Goal: Complete application form: Complete application form

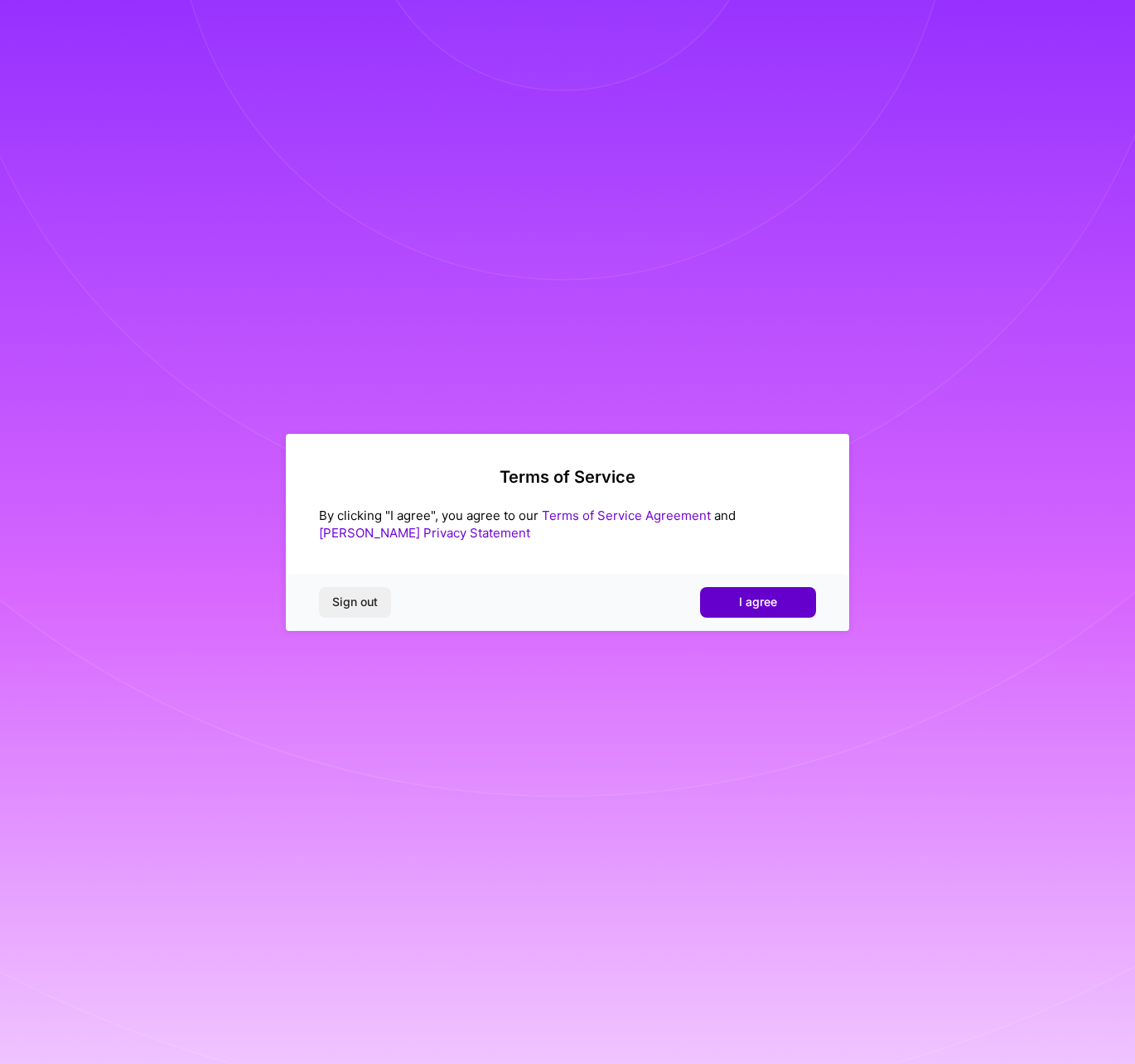
click at [780, 596] on button "I agree" at bounding box center [758, 602] width 116 height 30
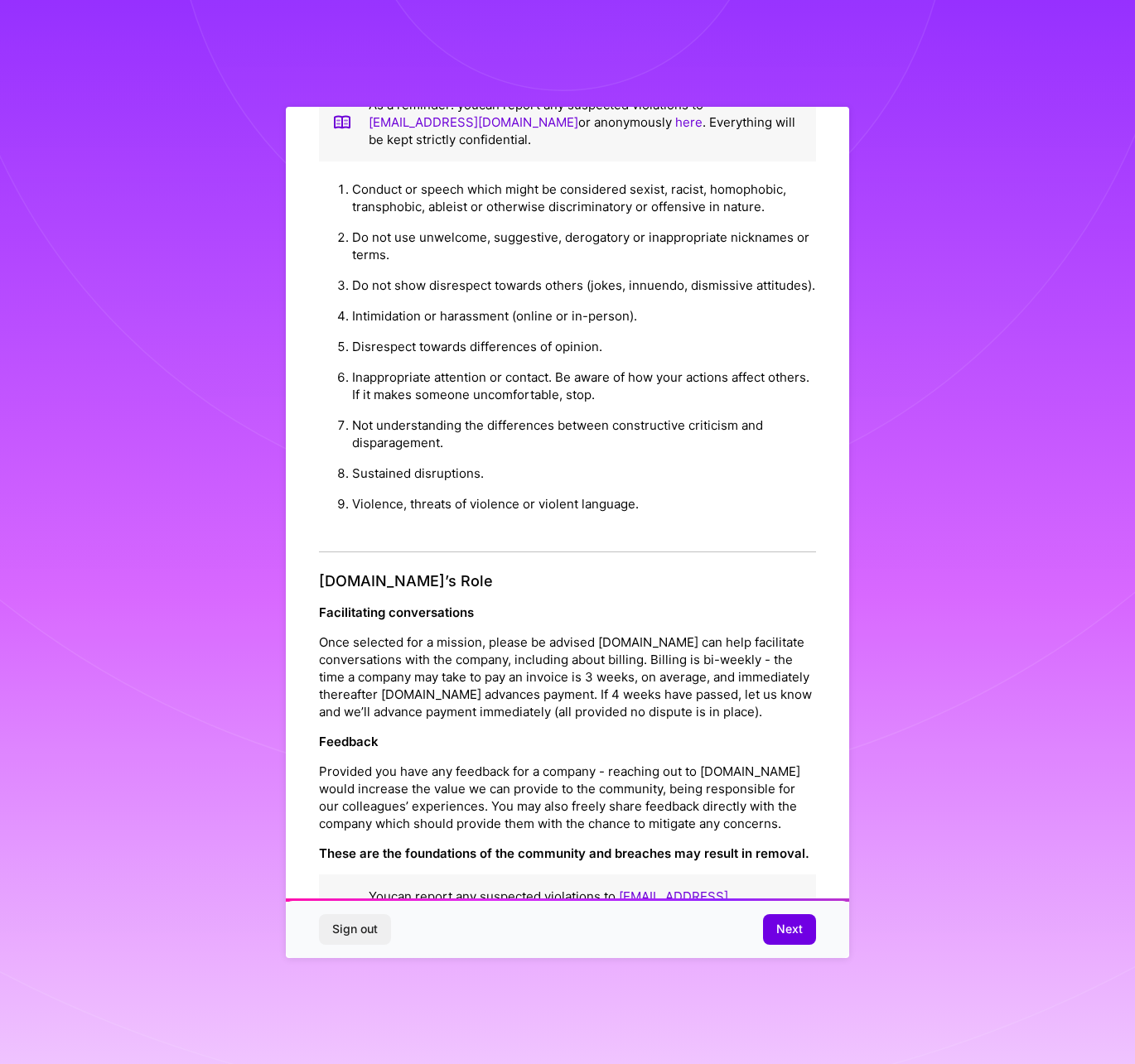
scroll to position [30, 0]
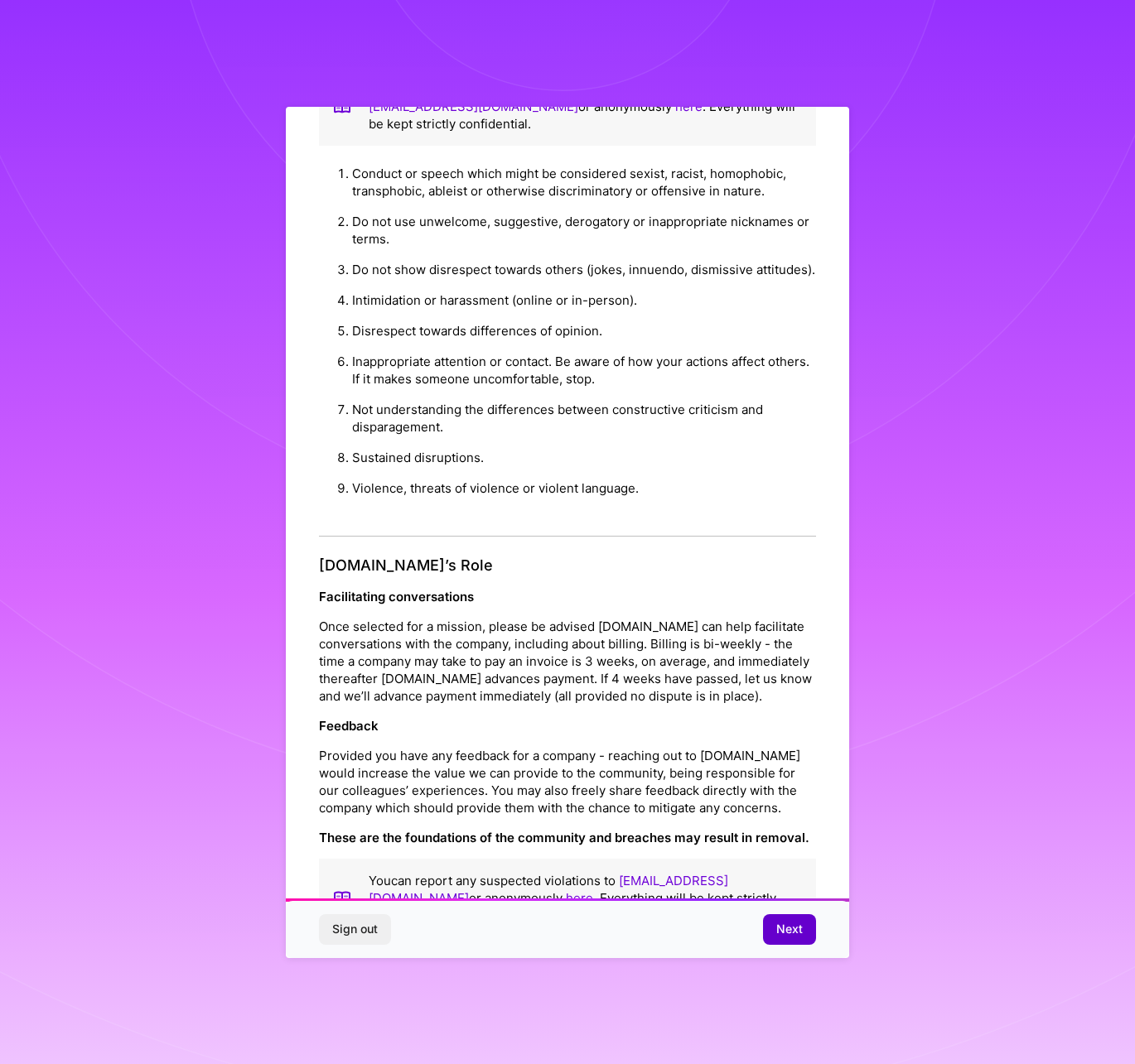
click at [784, 932] on span "Next" at bounding box center [790, 929] width 27 height 16
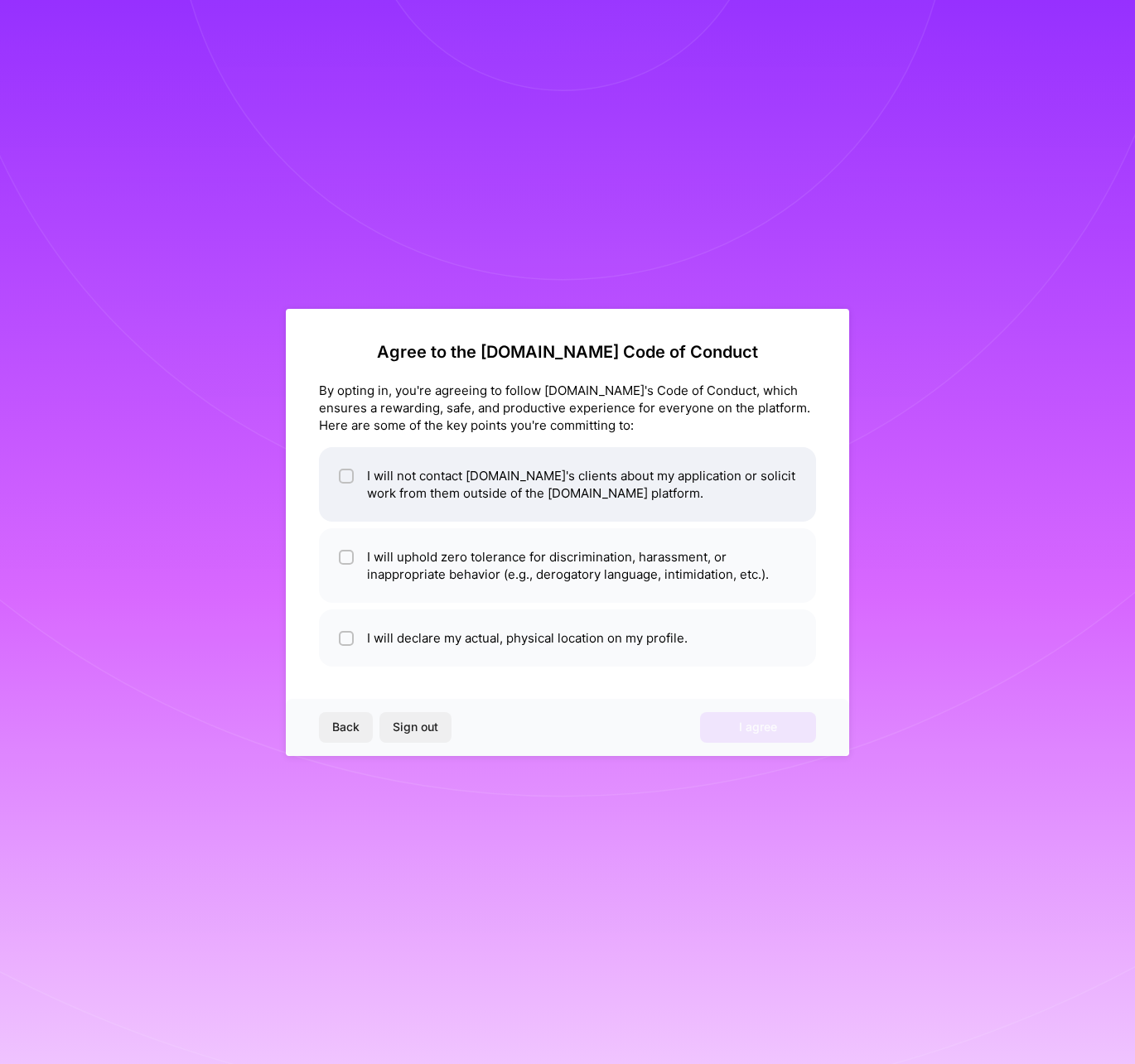
click at [515, 507] on li "I will not contact A.Team's clients about my application or solicit work from t…" at bounding box center [567, 484] width 497 height 74
checkbox input "true"
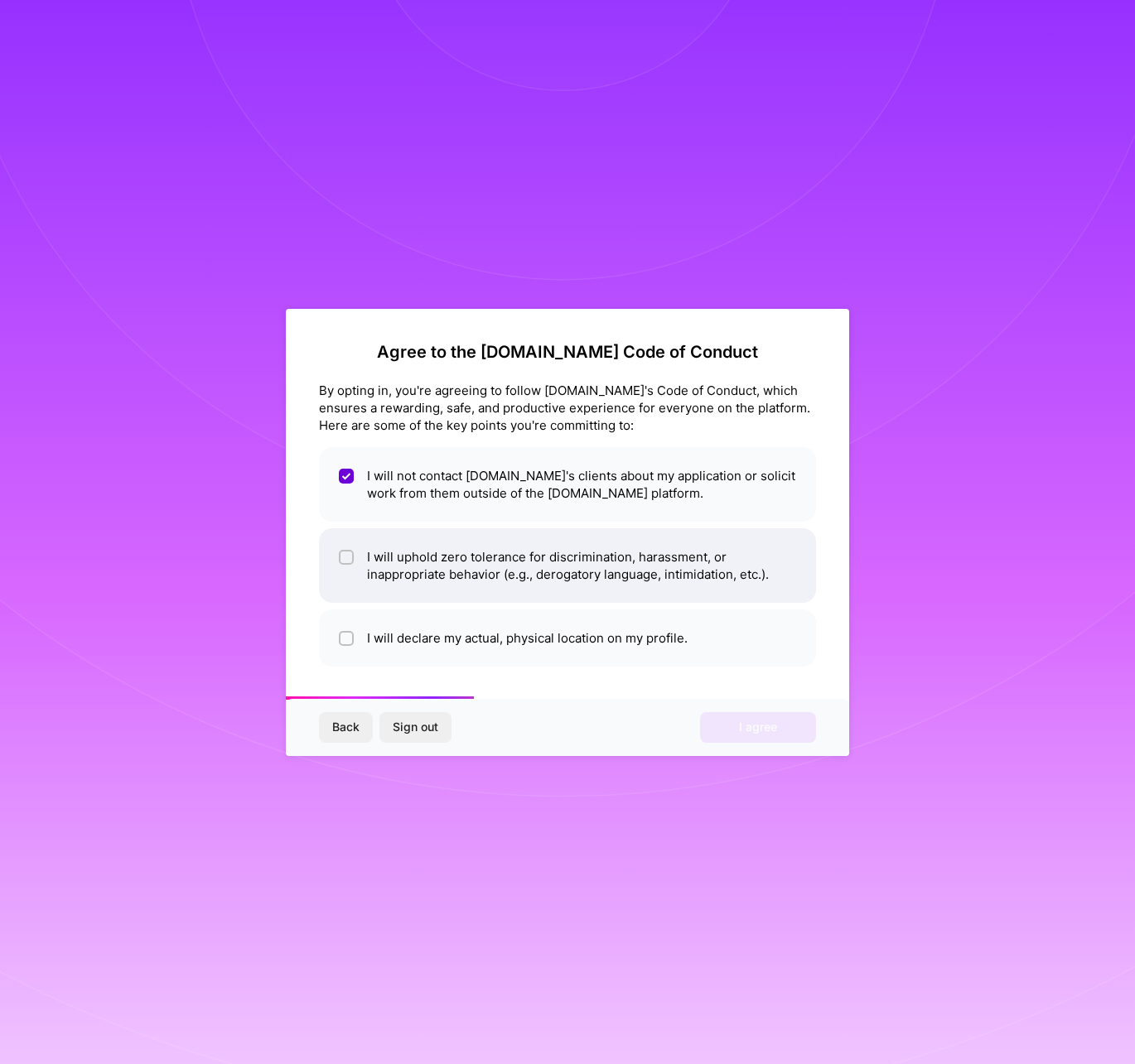
click at [520, 572] on li "I will uphold zero tolerance for discrimination, harassment, or inappropriate b…" at bounding box center [567, 565] width 497 height 74
checkbox input "true"
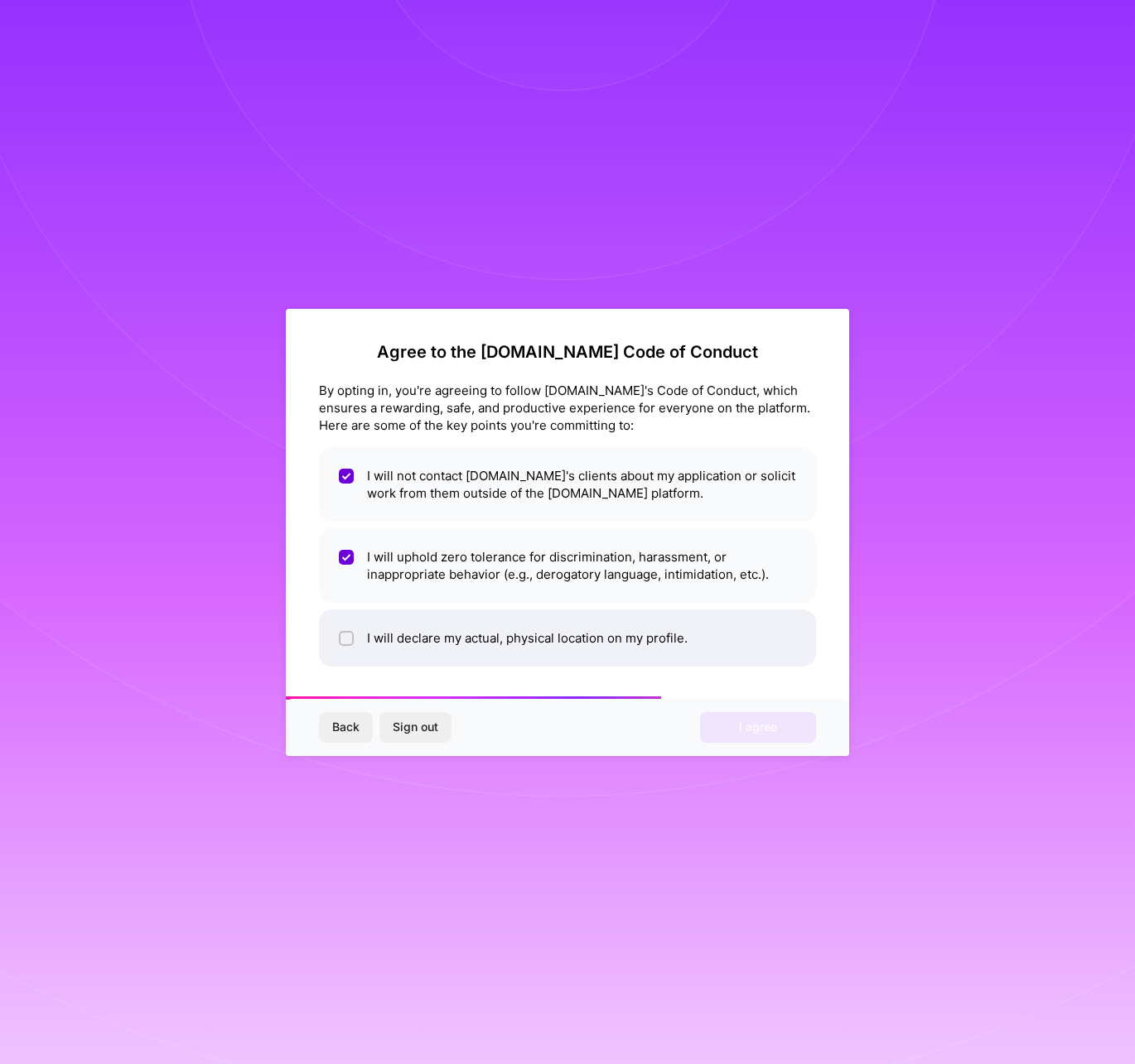
click at [515, 643] on li "I will declare my actual, physical location on my profile." at bounding box center [567, 638] width 497 height 57
checkbox input "true"
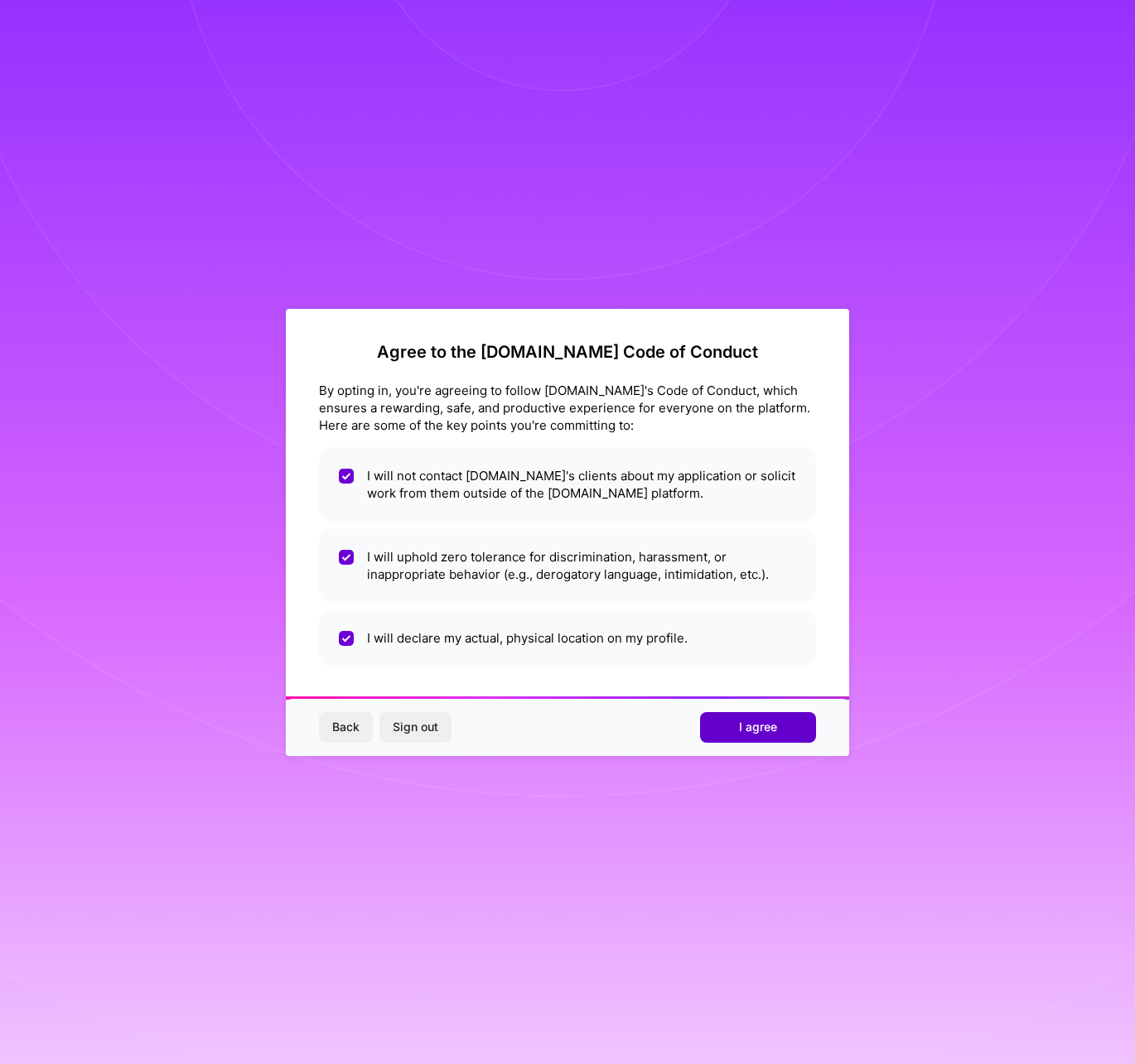
click at [752, 736] on button "I agree" at bounding box center [758, 726] width 116 height 30
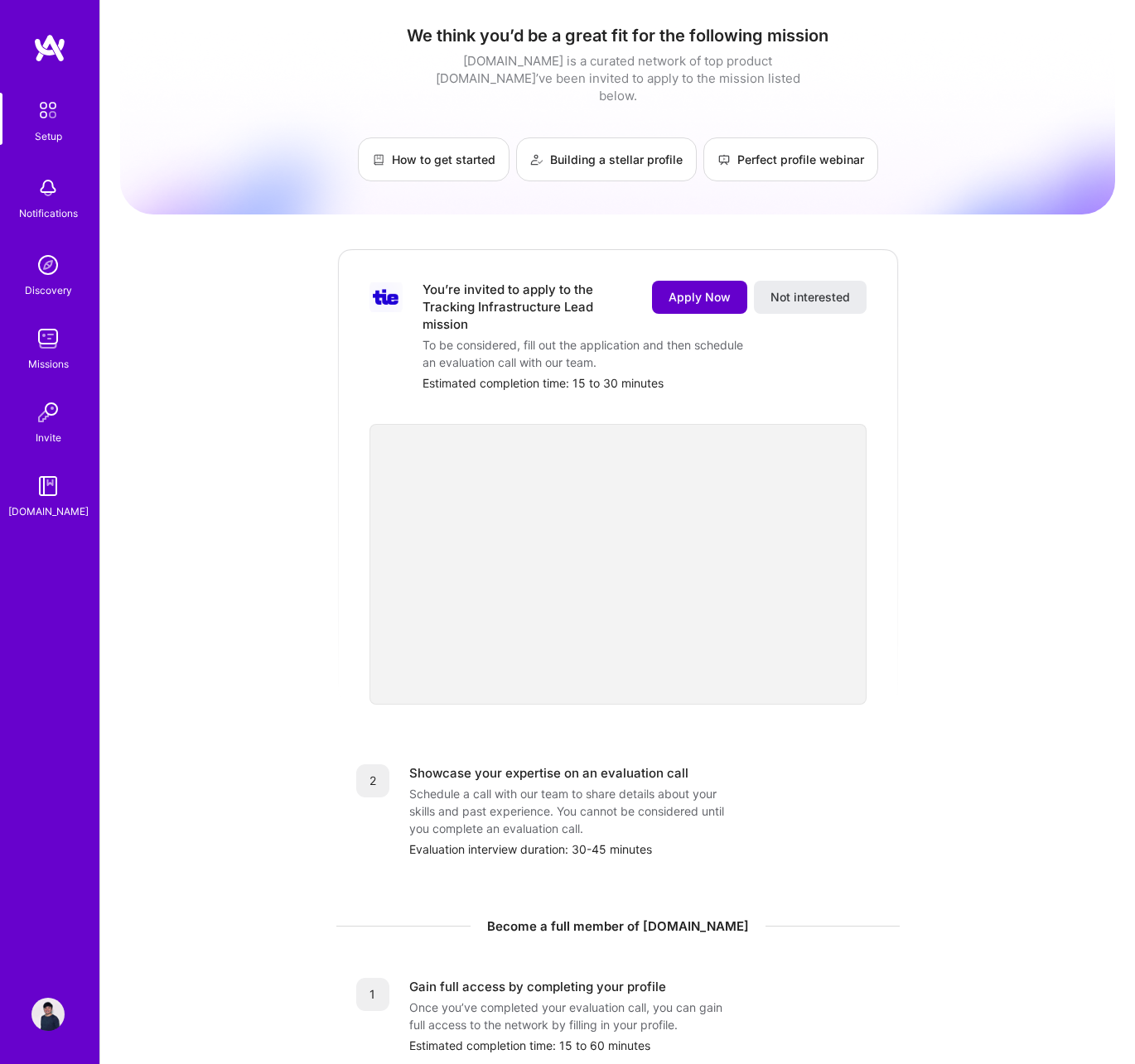
click at [724, 289] on span "Apply Now" at bounding box center [699, 297] width 62 height 16
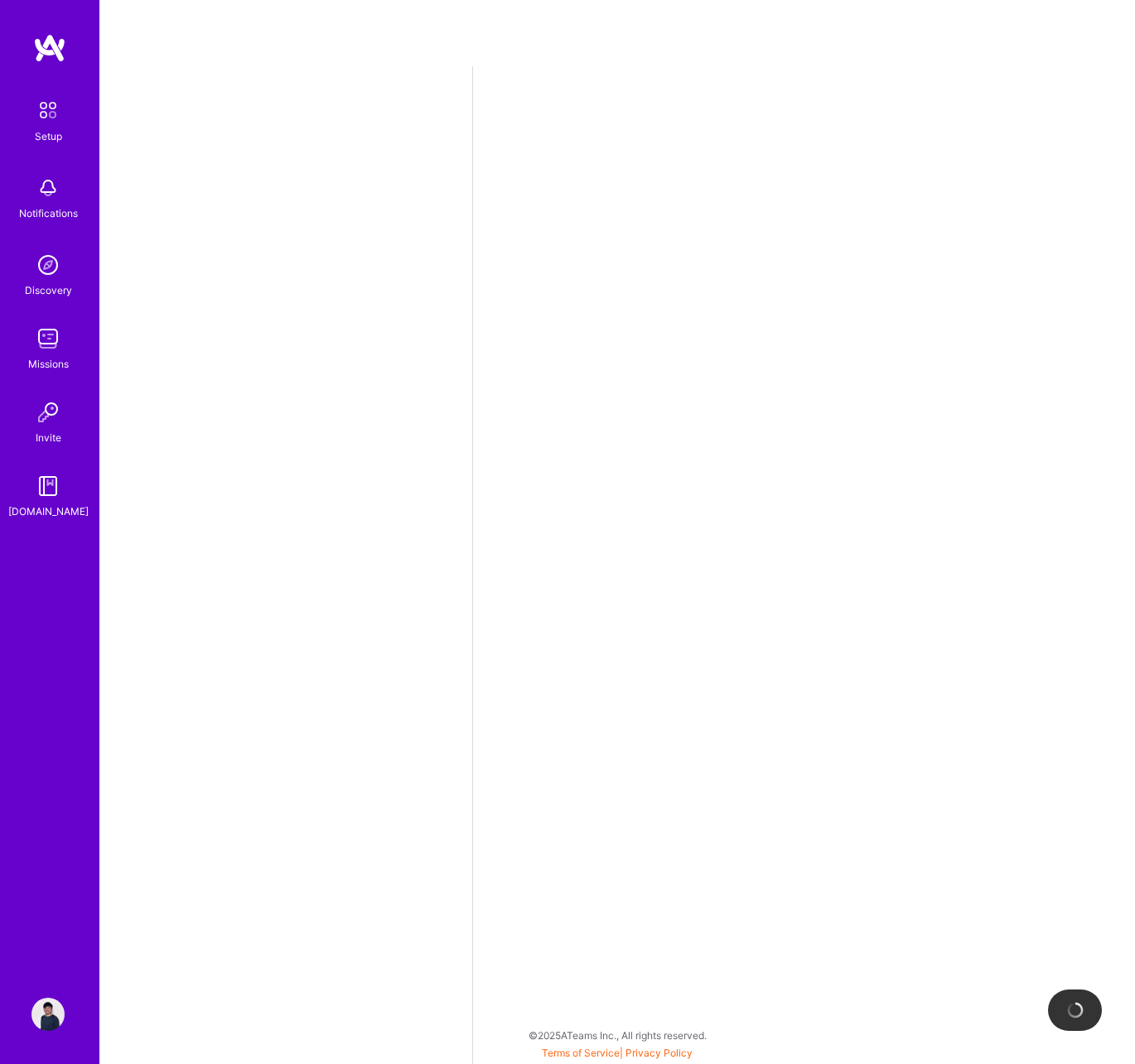
select select "US"
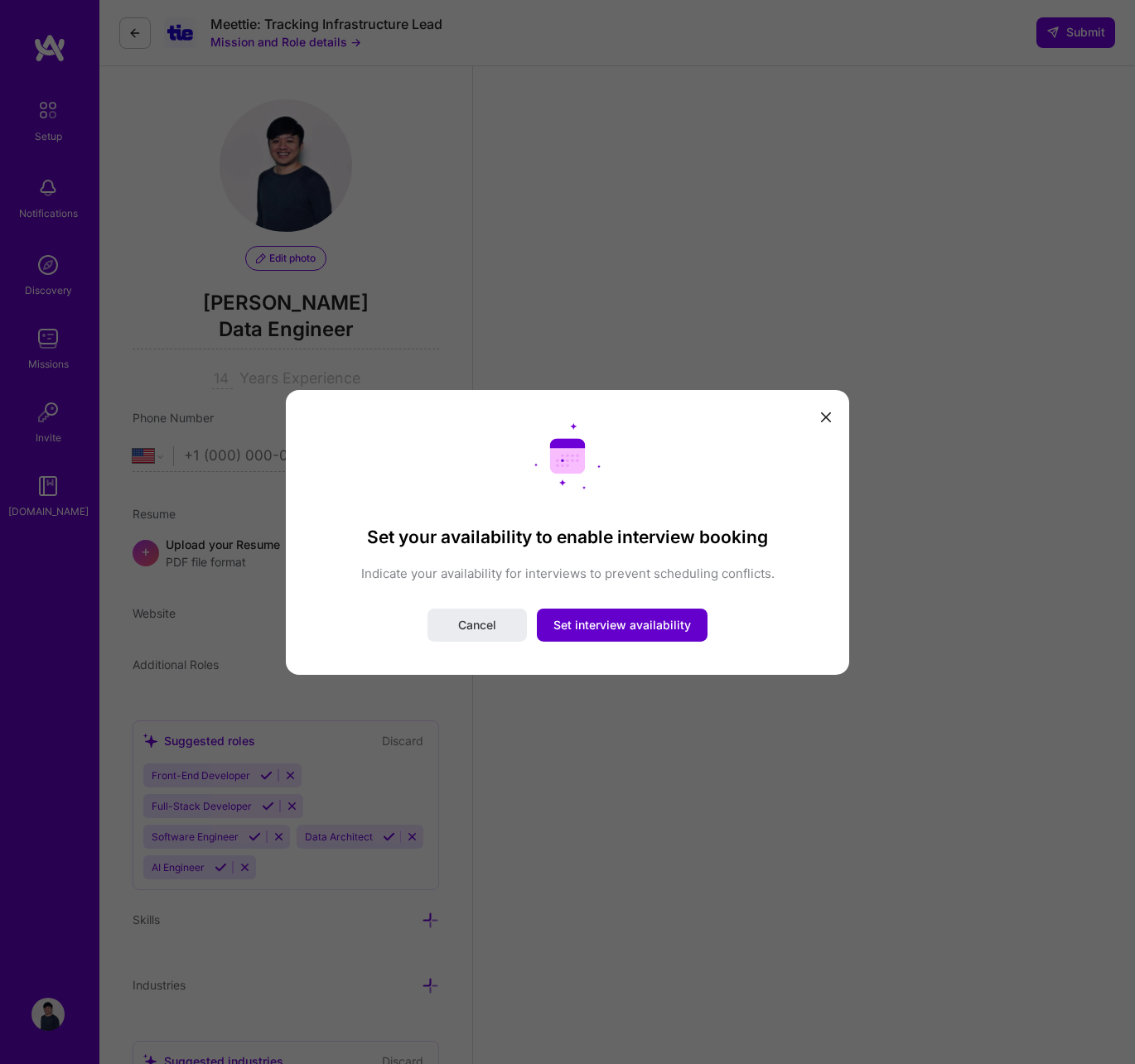
click at [687, 633] on button "Set interview availability" at bounding box center [622, 624] width 171 height 33
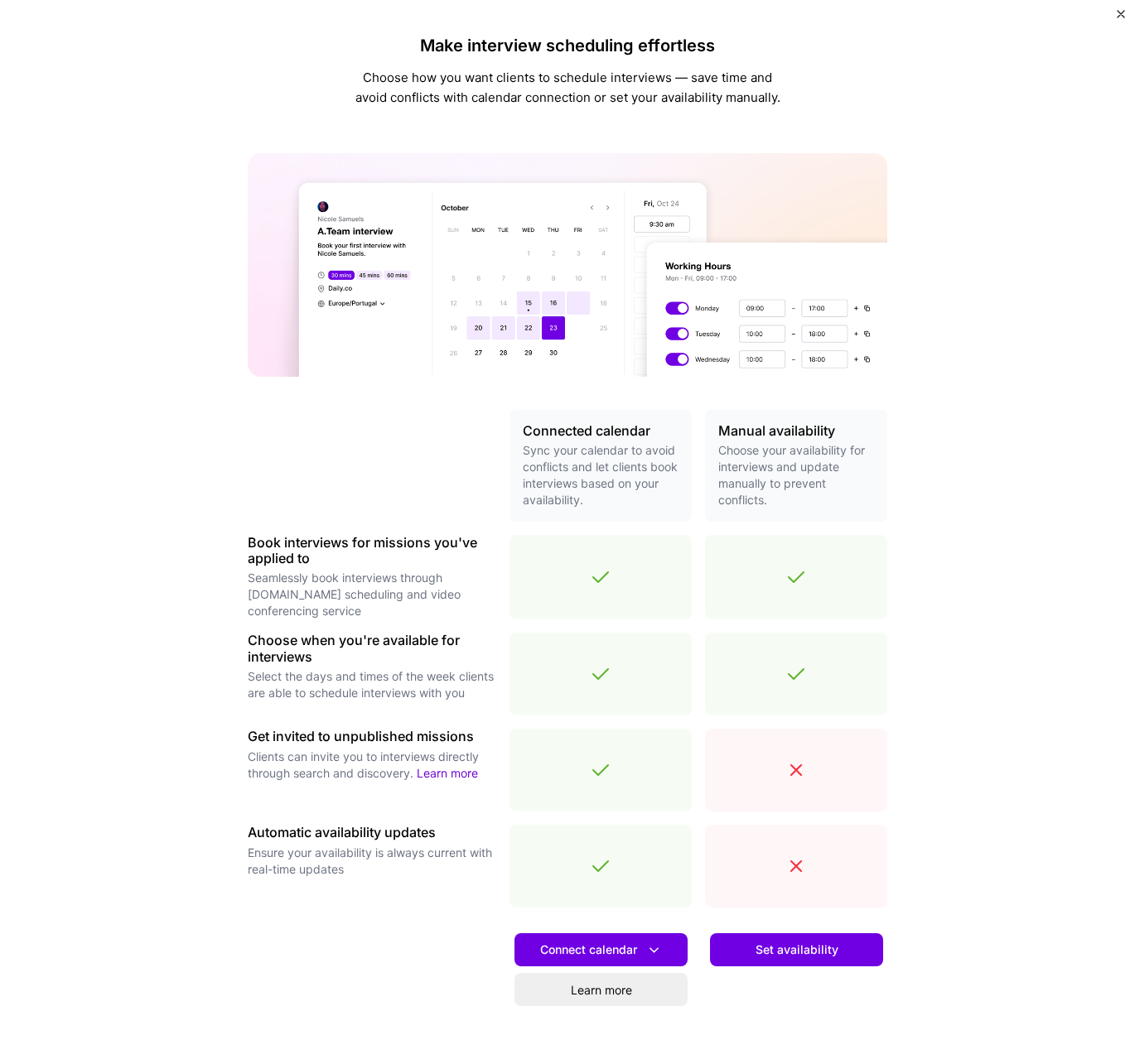
click at [1121, 11] on img "Close" at bounding box center [1121, 13] width 9 height 9
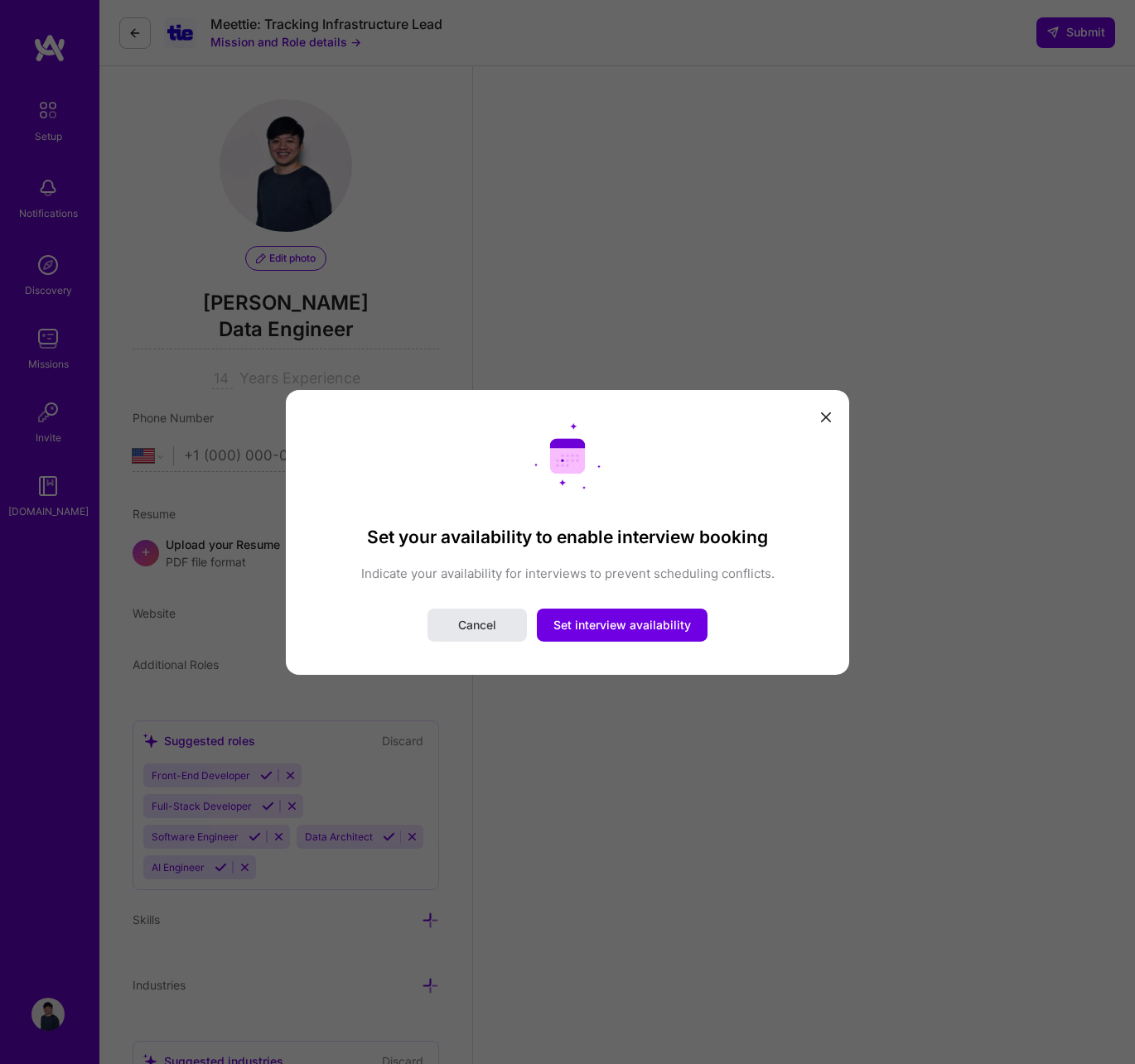
click at [450, 628] on button "Cancel" at bounding box center [477, 624] width 99 height 33
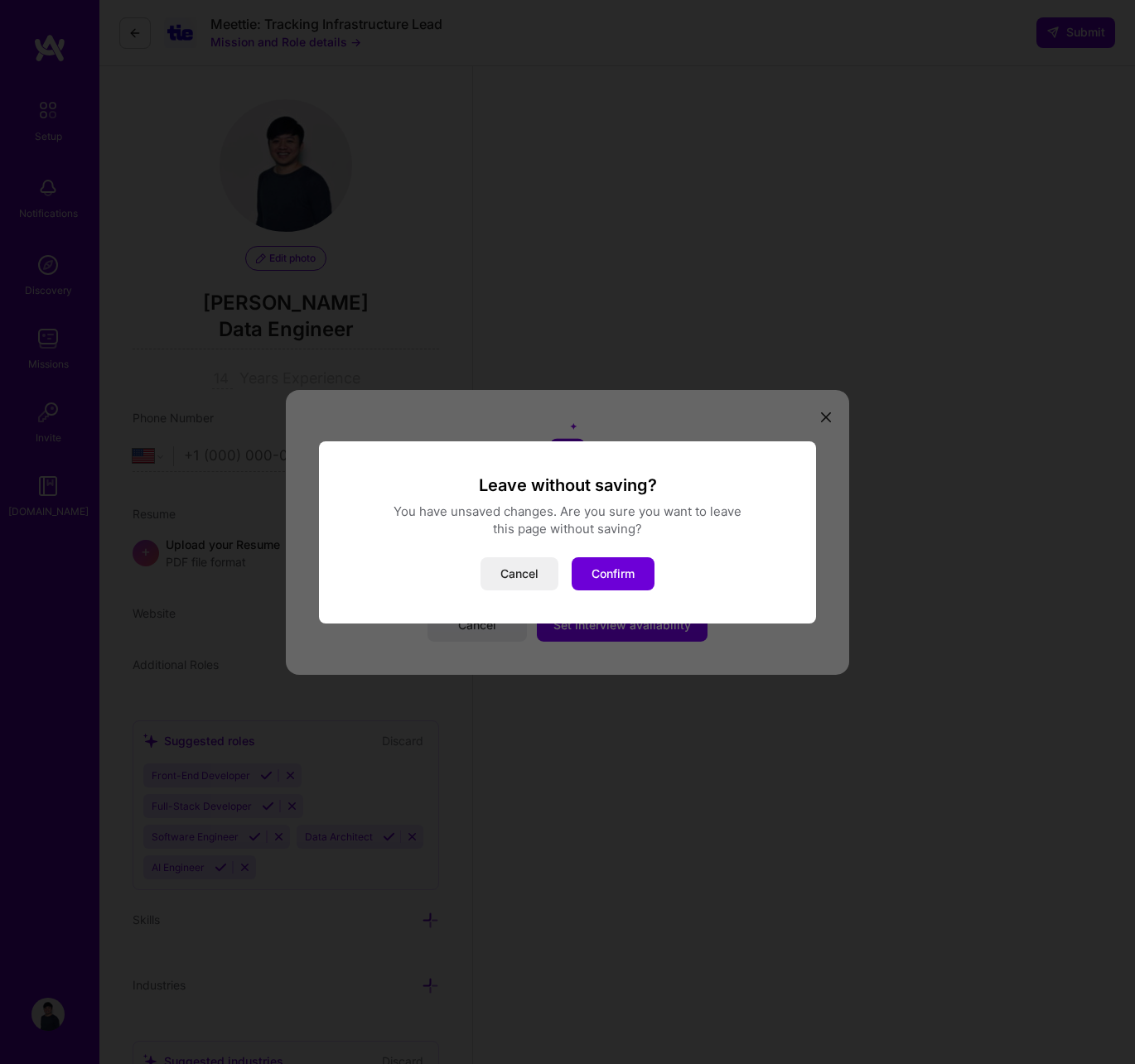
click at [523, 570] on button "Cancel" at bounding box center [520, 574] width 78 height 33
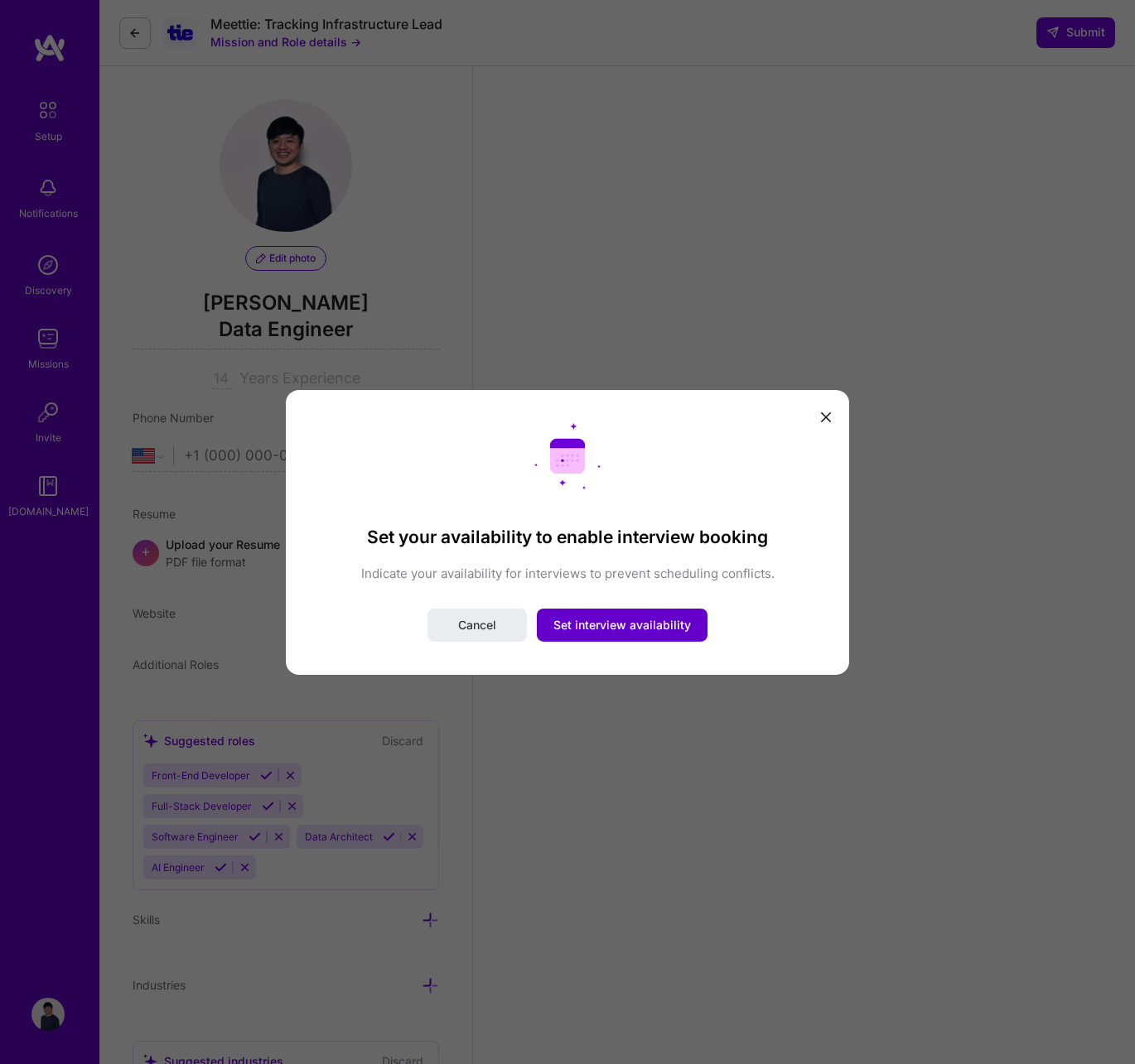
click at [581, 615] on button "Set interview availability" at bounding box center [622, 624] width 171 height 33
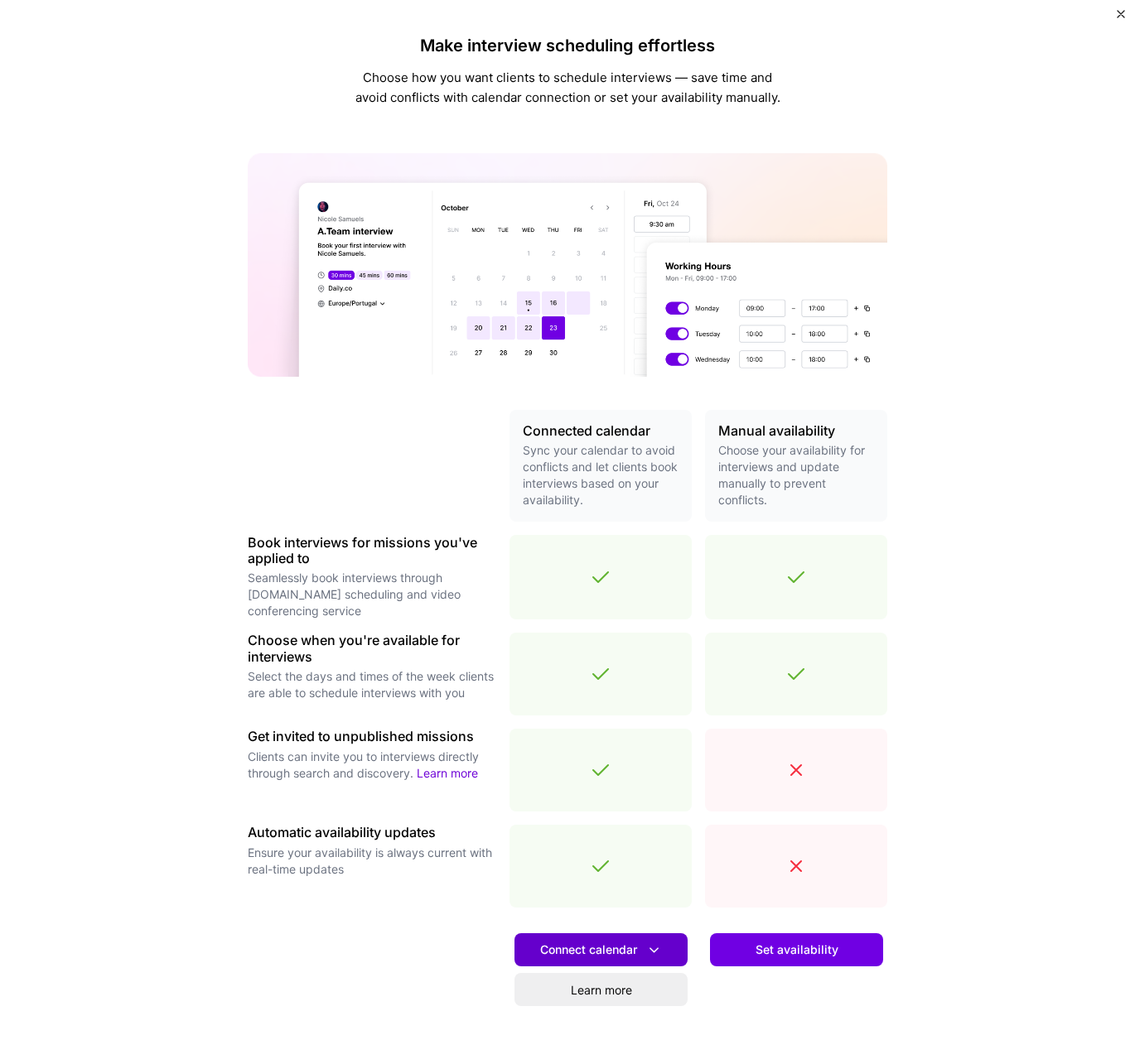
click at [617, 946] on span "Connect calendar" at bounding box center [601, 951] width 123 height 17
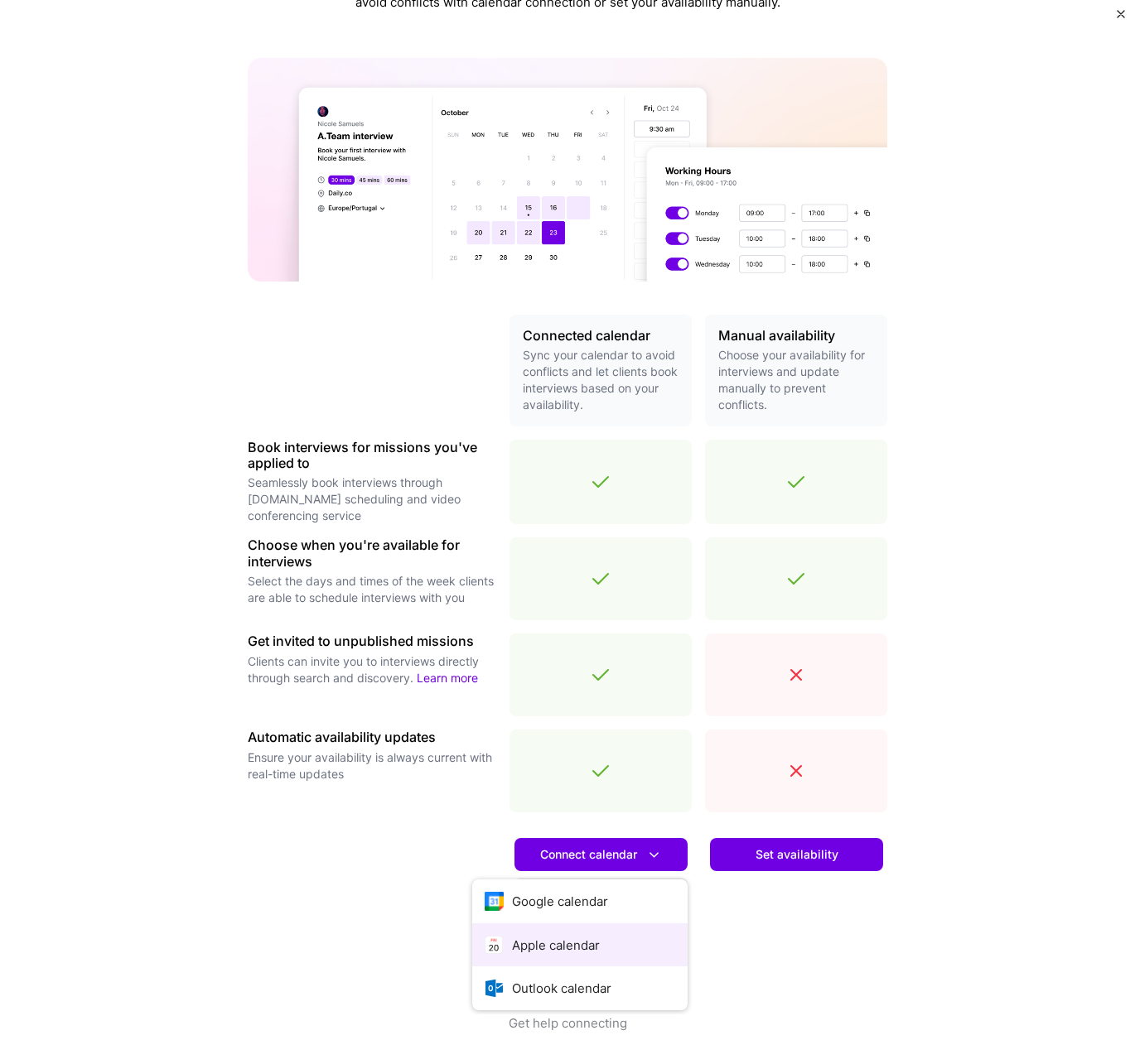
scroll to position [96, 0]
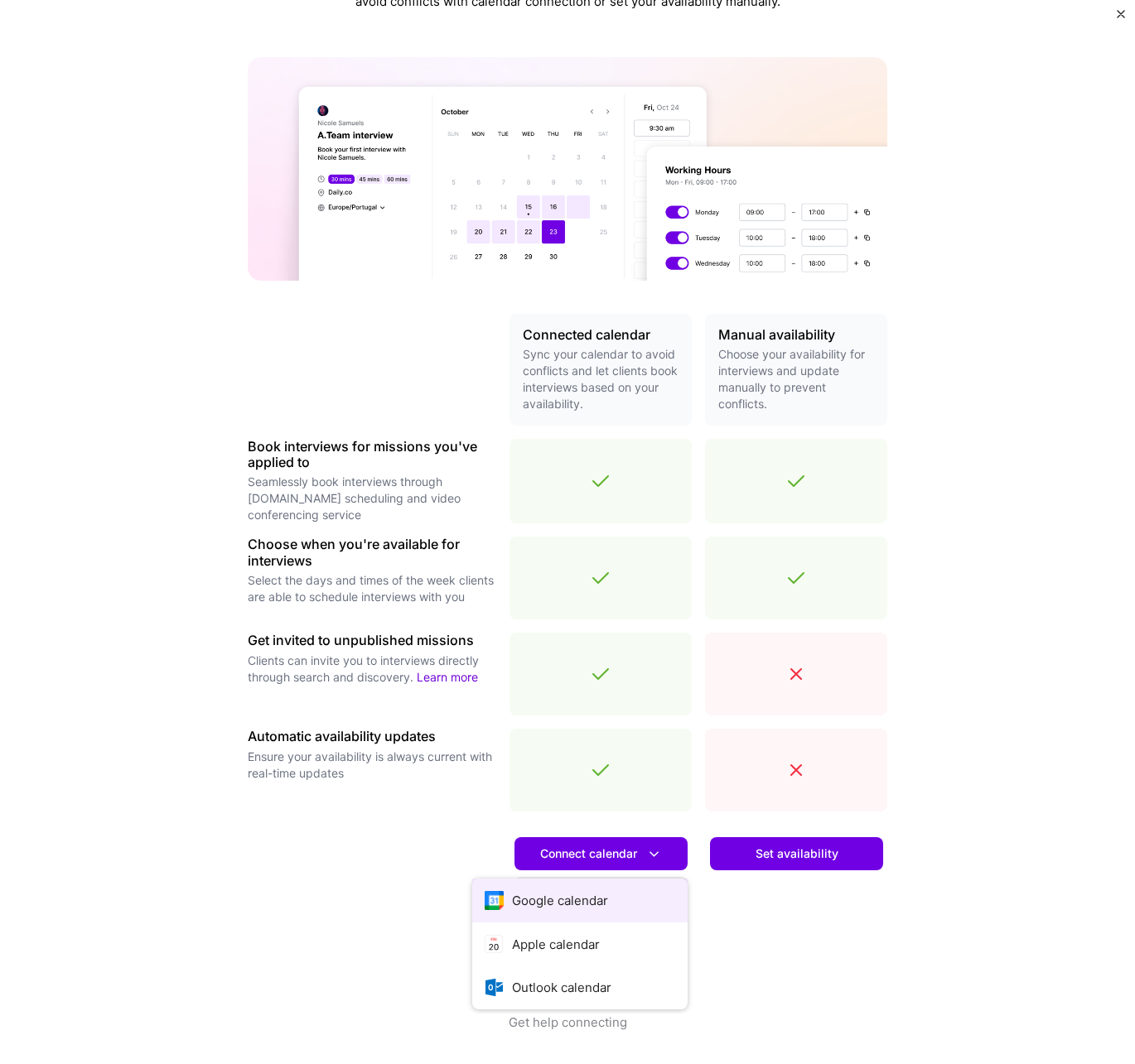
click at [620, 910] on button "Google calendar" at bounding box center [580, 901] width 216 height 44
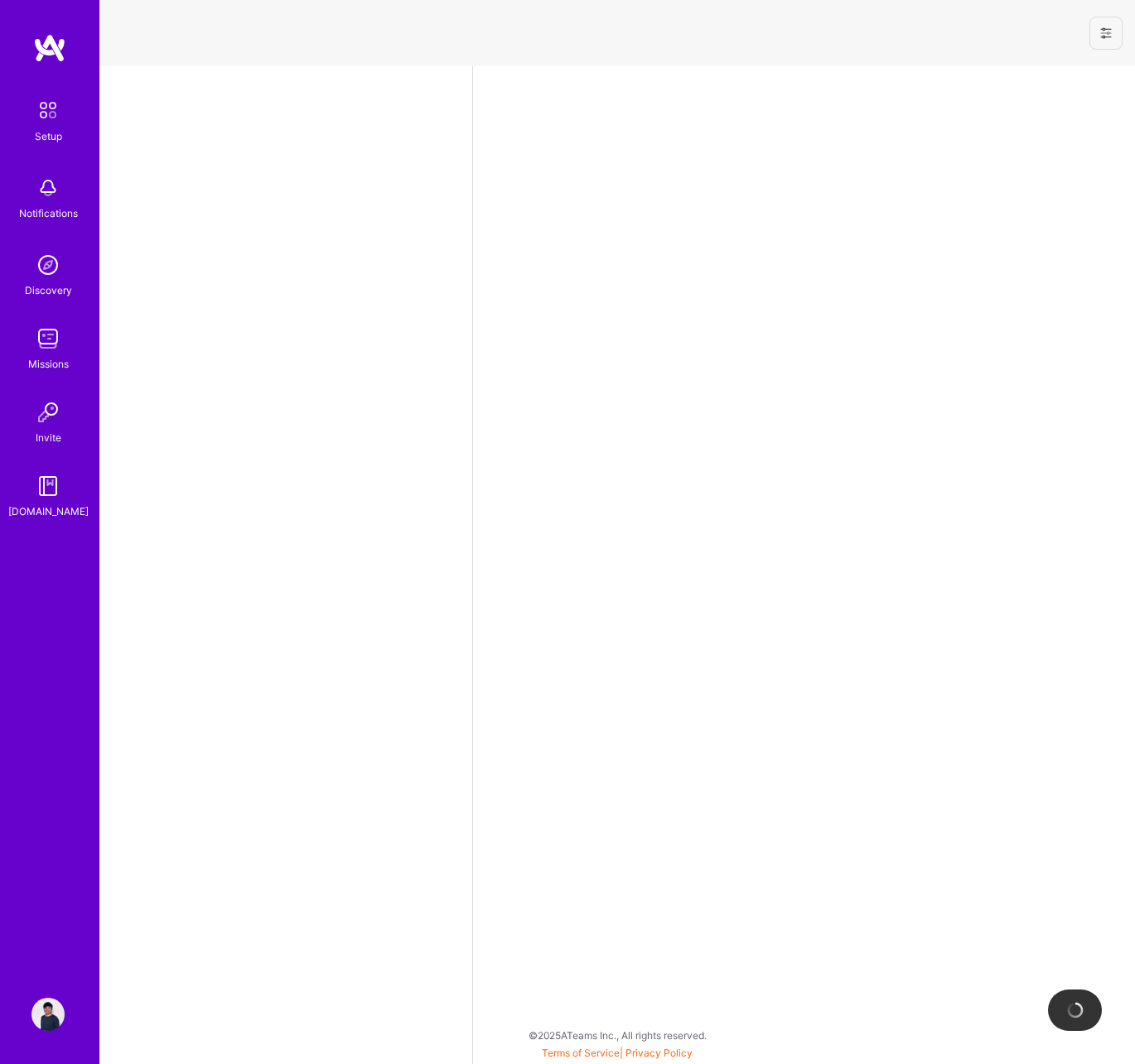
select select "US"
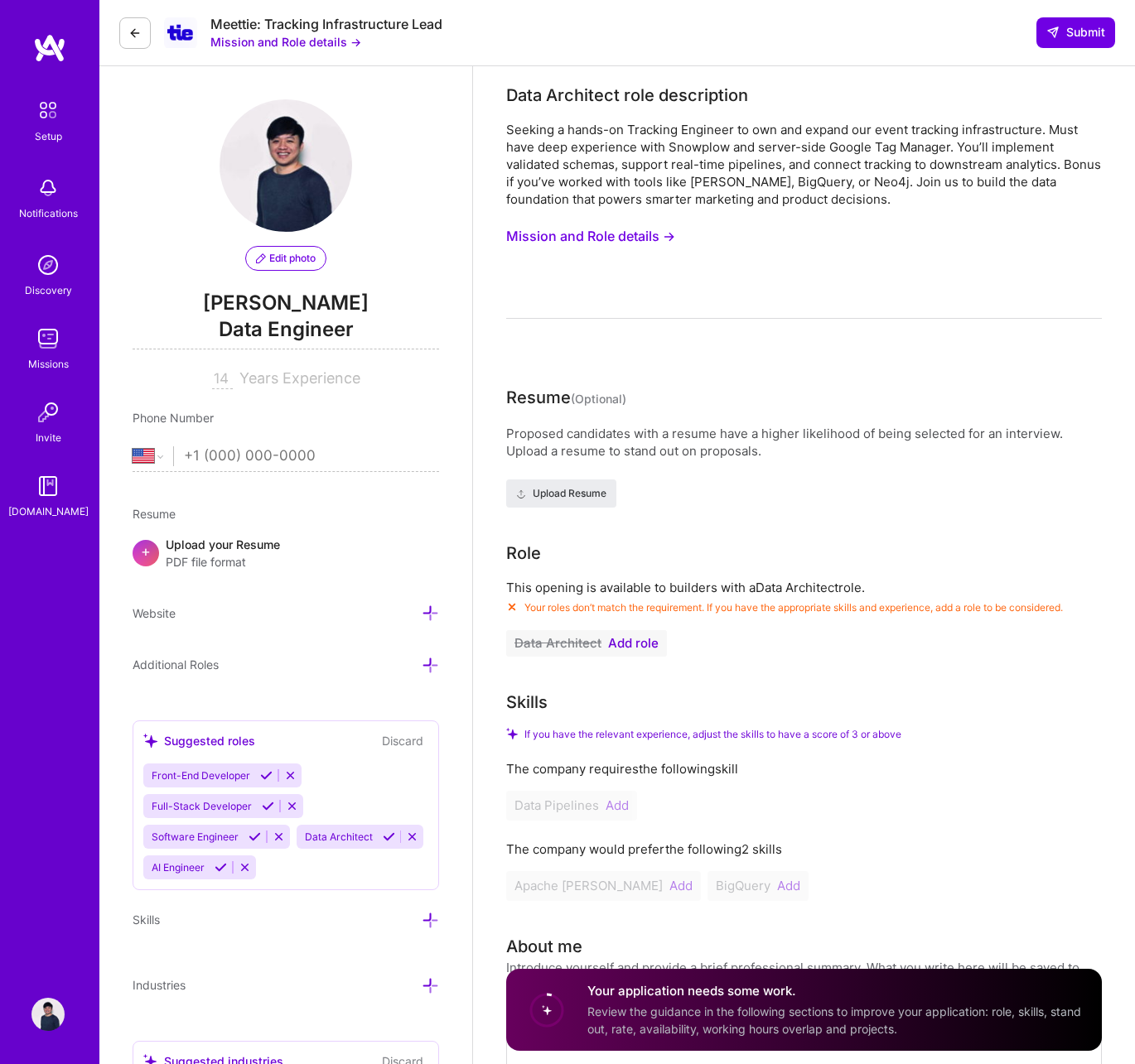
click at [644, 235] on button "Mission and Role details →" at bounding box center [590, 236] width 169 height 31
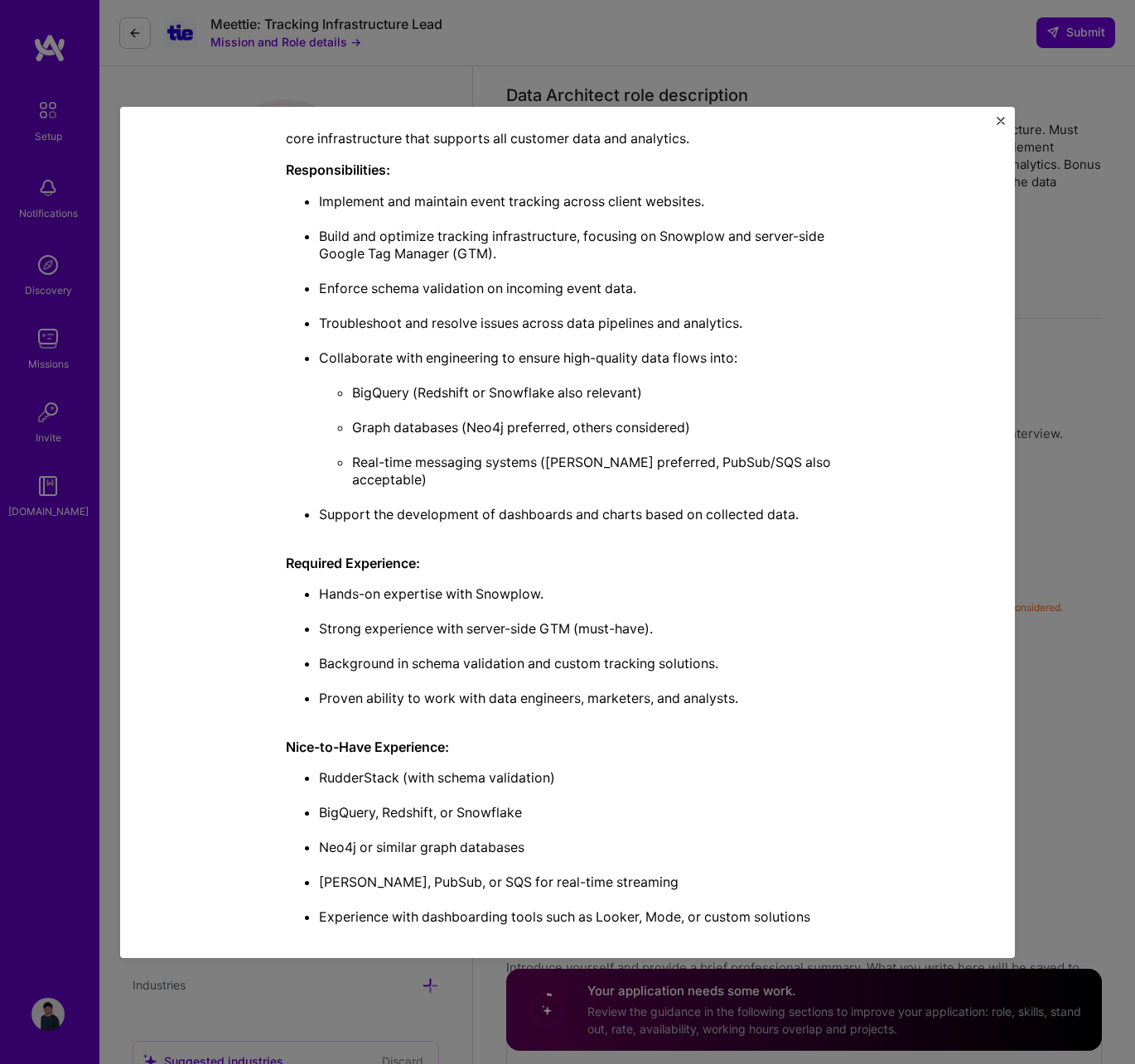
scroll to position [440, 0]
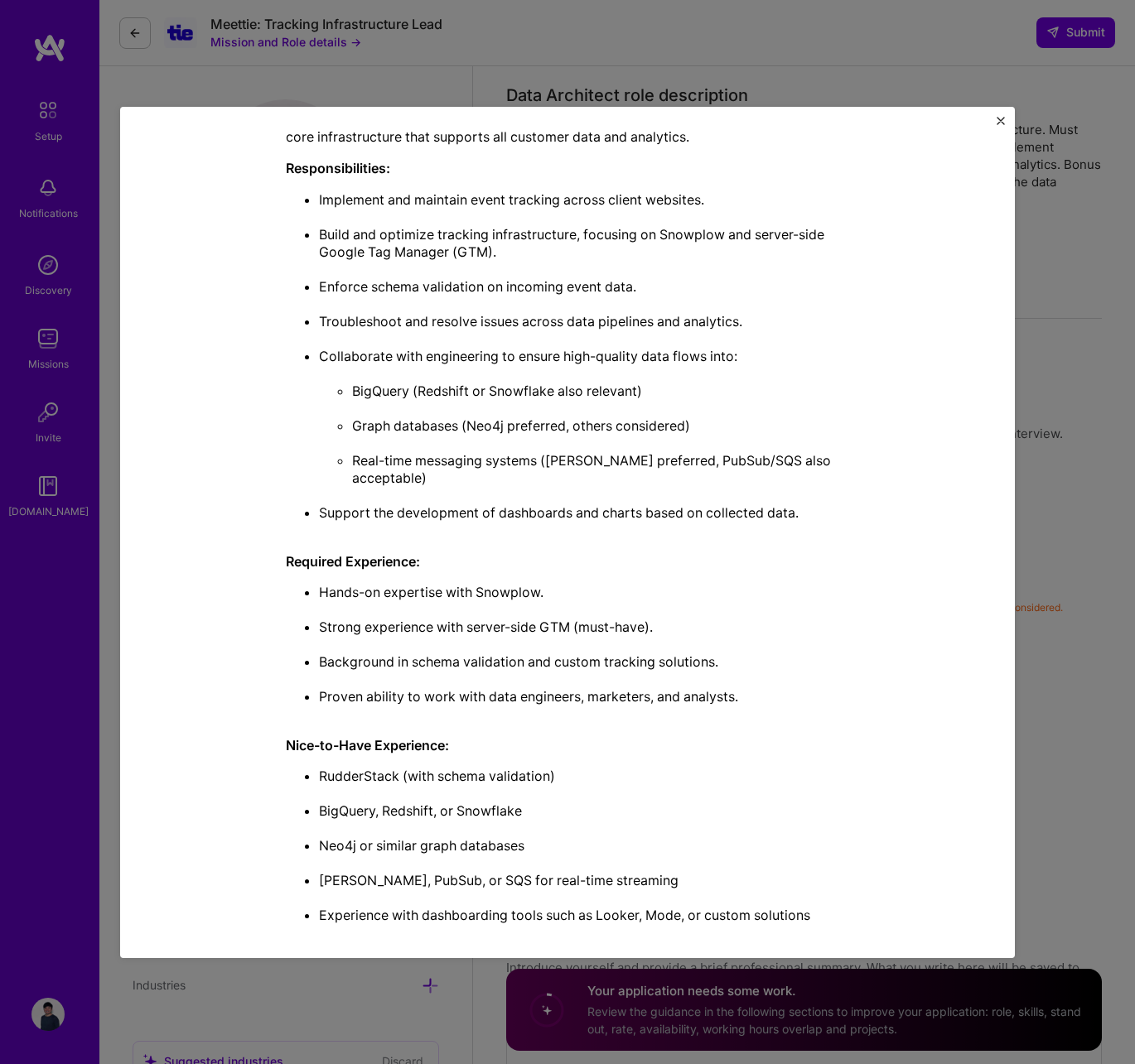
click at [1087, 733] on div "Mission Description and Role Details Data Architect role description Seeking a …" at bounding box center [568, 532] width 1135 height 1064
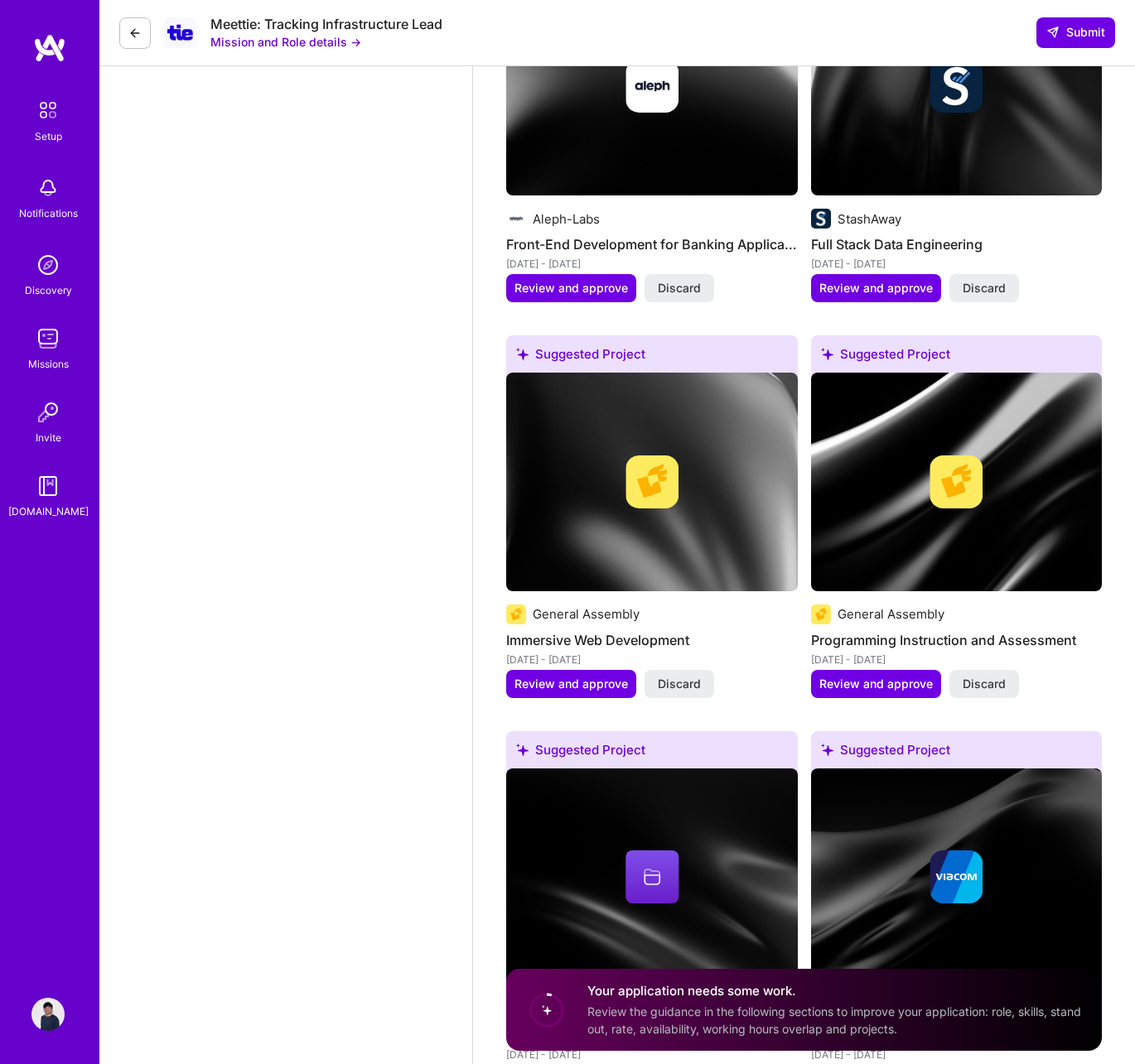
scroll to position [4245, 0]
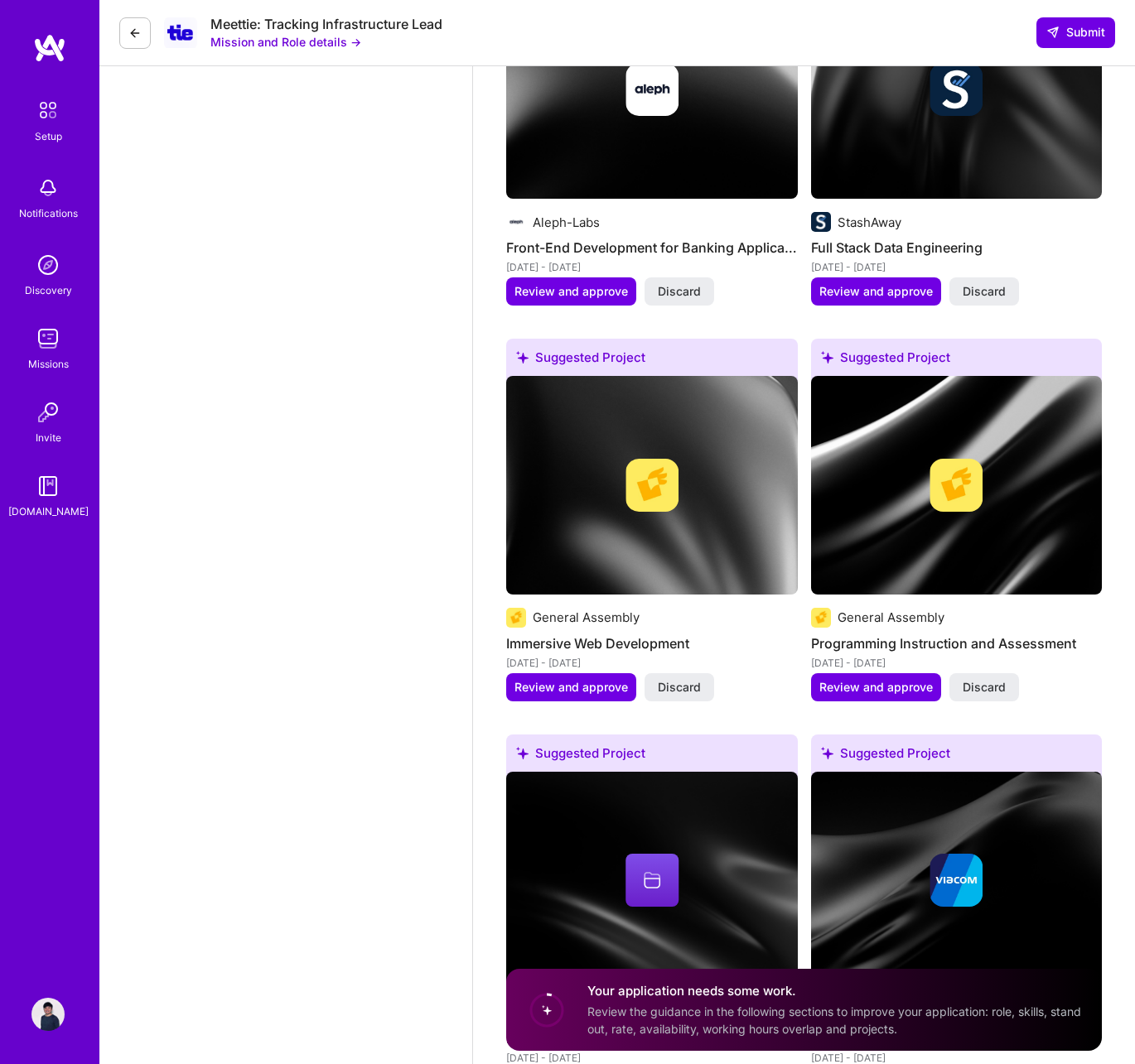
click at [52, 337] on img at bounding box center [48, 338] width 33 height 33
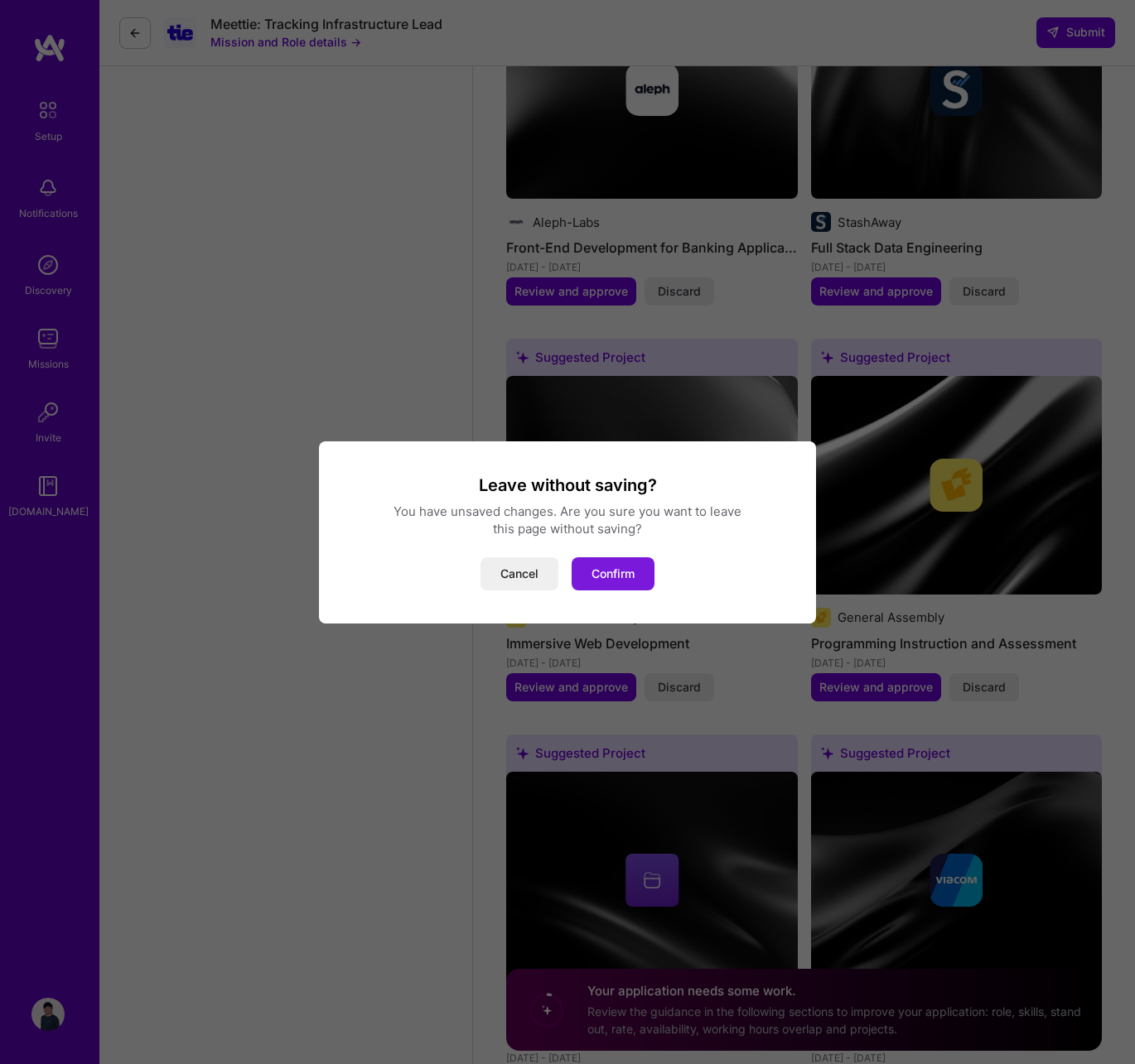
click at [601, 578] on button "Confirm" at bounding box center [612, 574] width 83 height 33
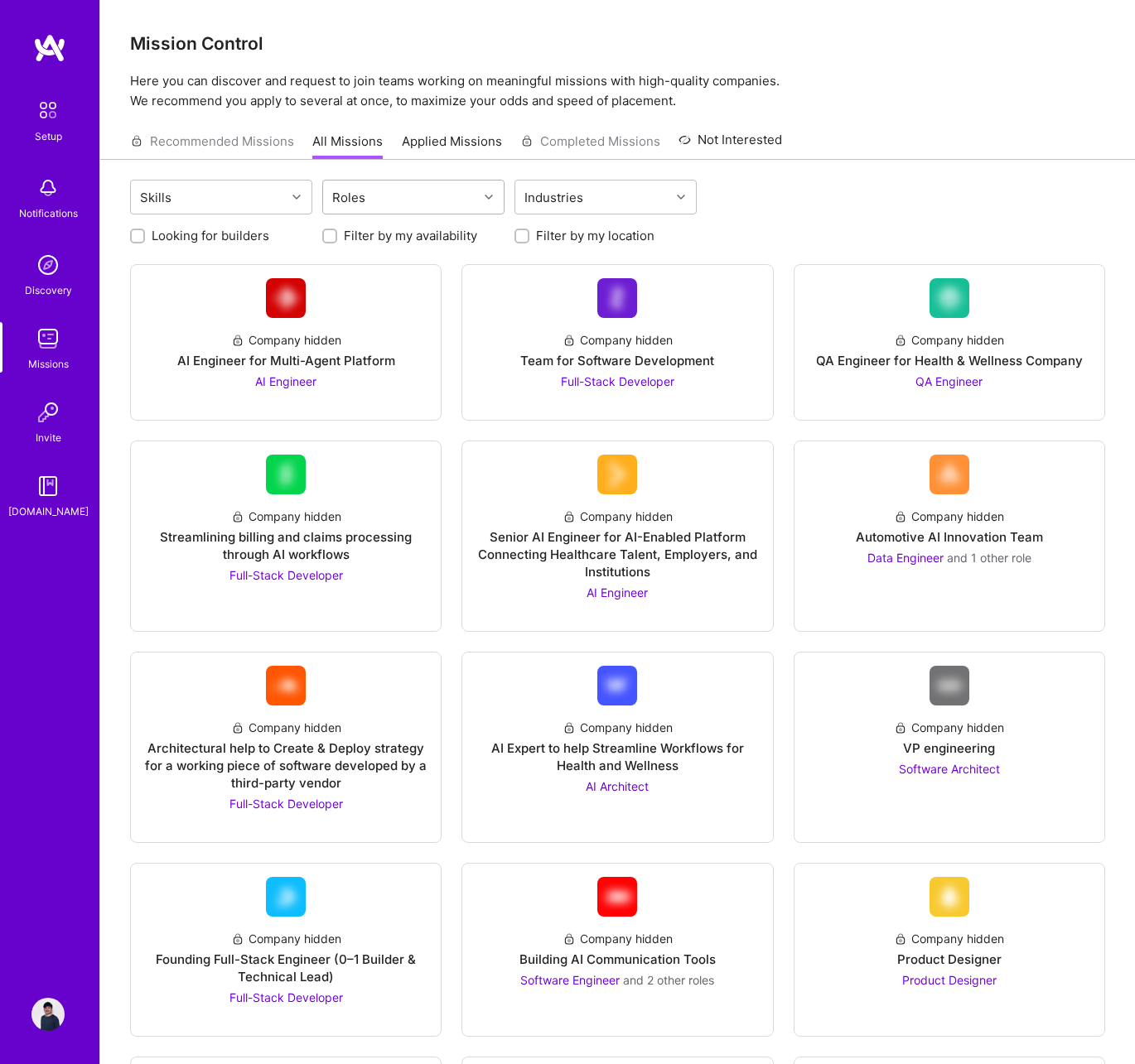
click at [454, 196] on div "Roles" at bounding box center [401, 196] width 155 height 33
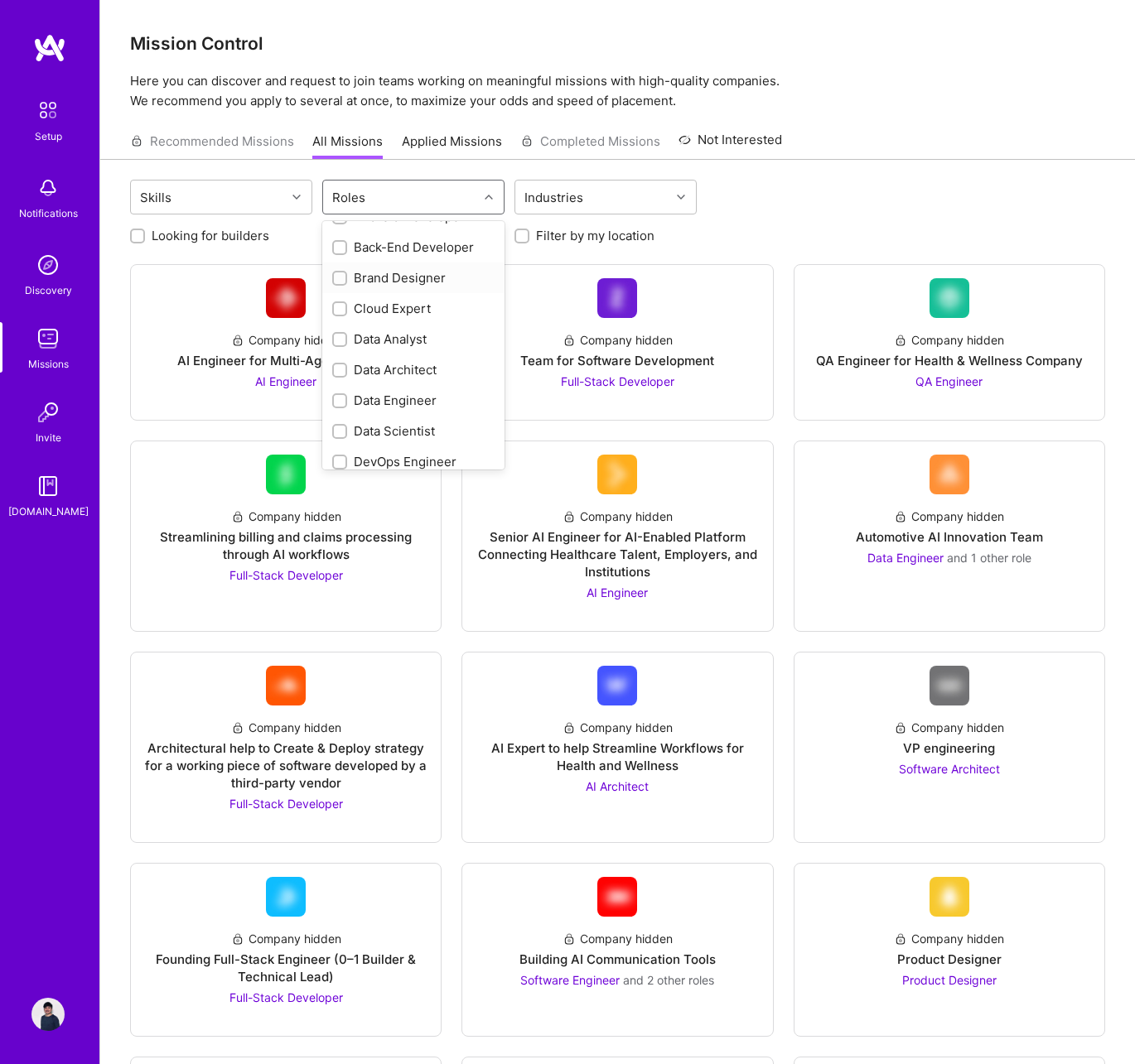
scroll to position [154, 0]
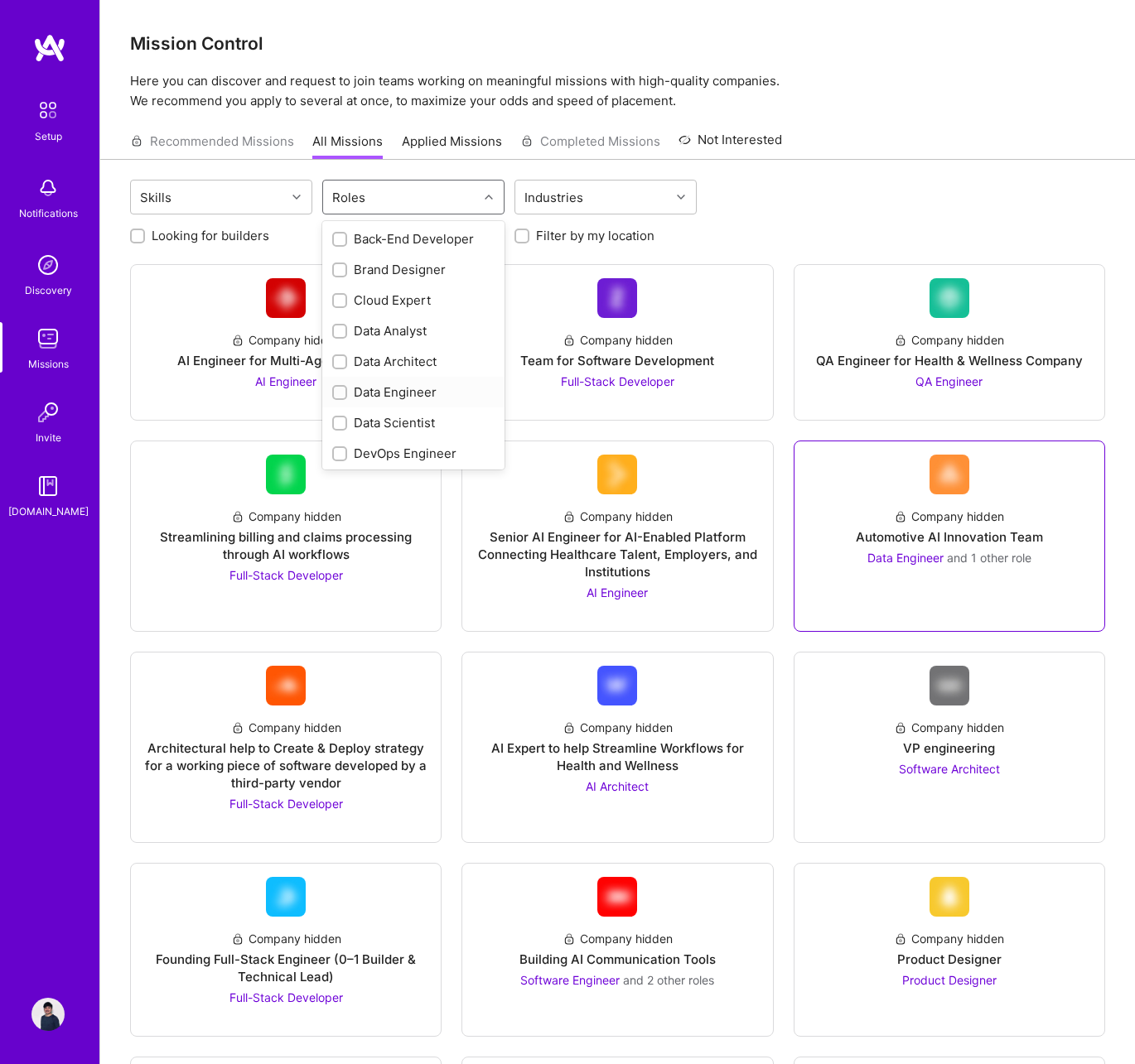
drag, startPoint x: 341, startPoint y: 385, endPoint x: 357, endPoint y: 382, distance: 16.3
click at [341, 386] on div at bounding box center [340, 393] width 15 height 15
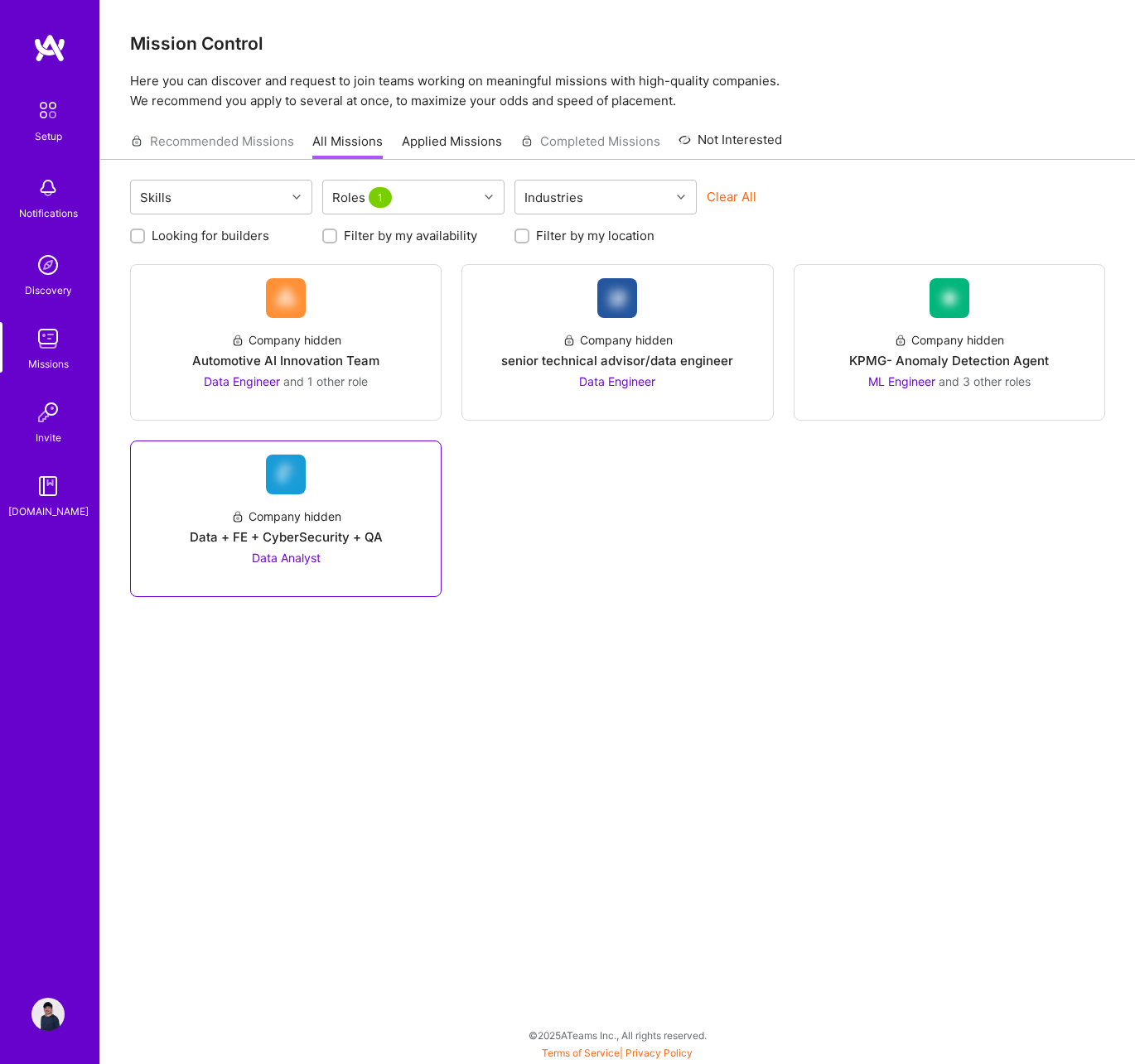
click at [293, 531] on div "Data + FE + CyberSecurity + QA" at bounding box center [286, 537] width 193 height 17
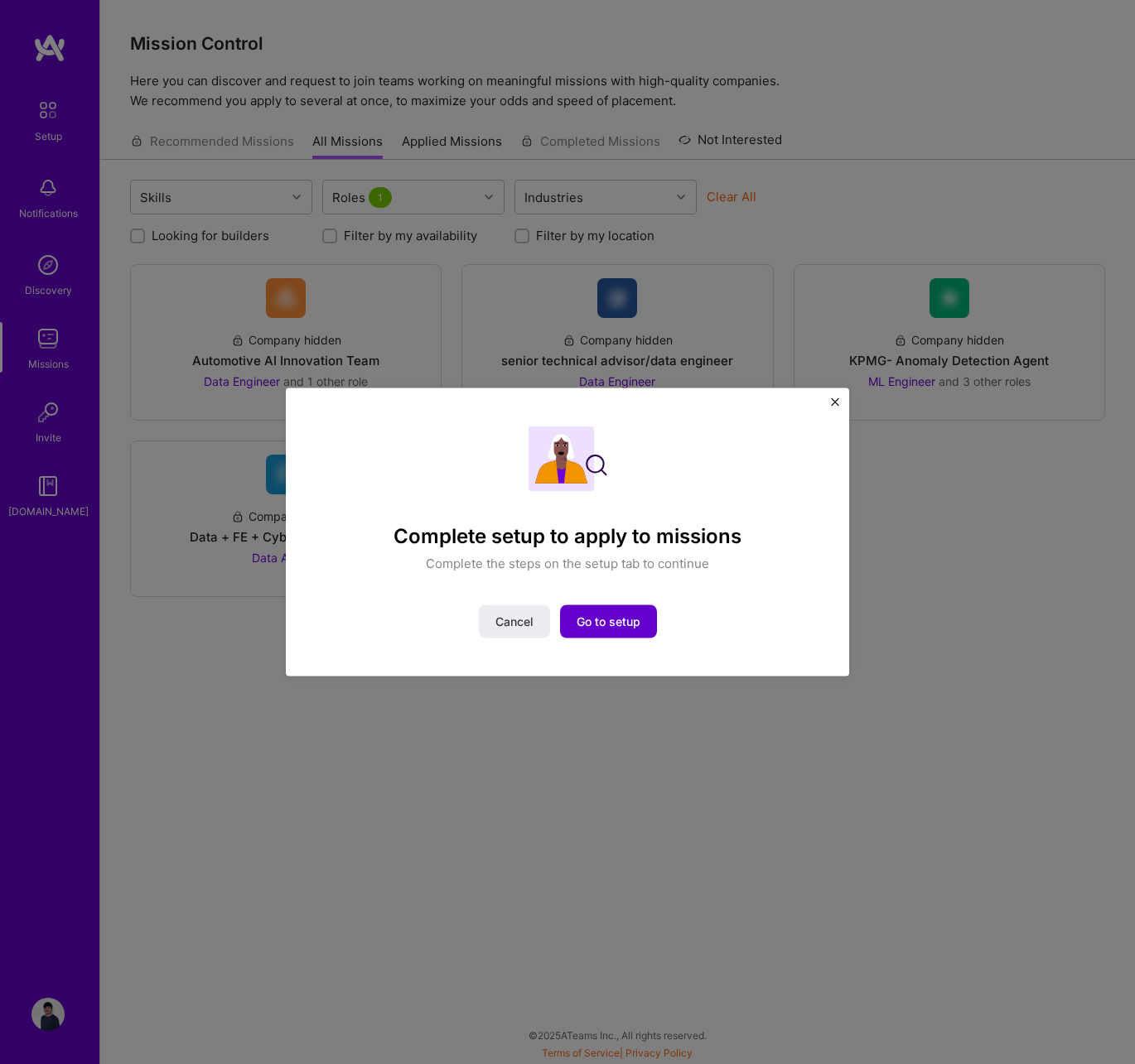
click at [631, 621] on span "Go to setup" at bounding box center [609, 622] width 64 height 16
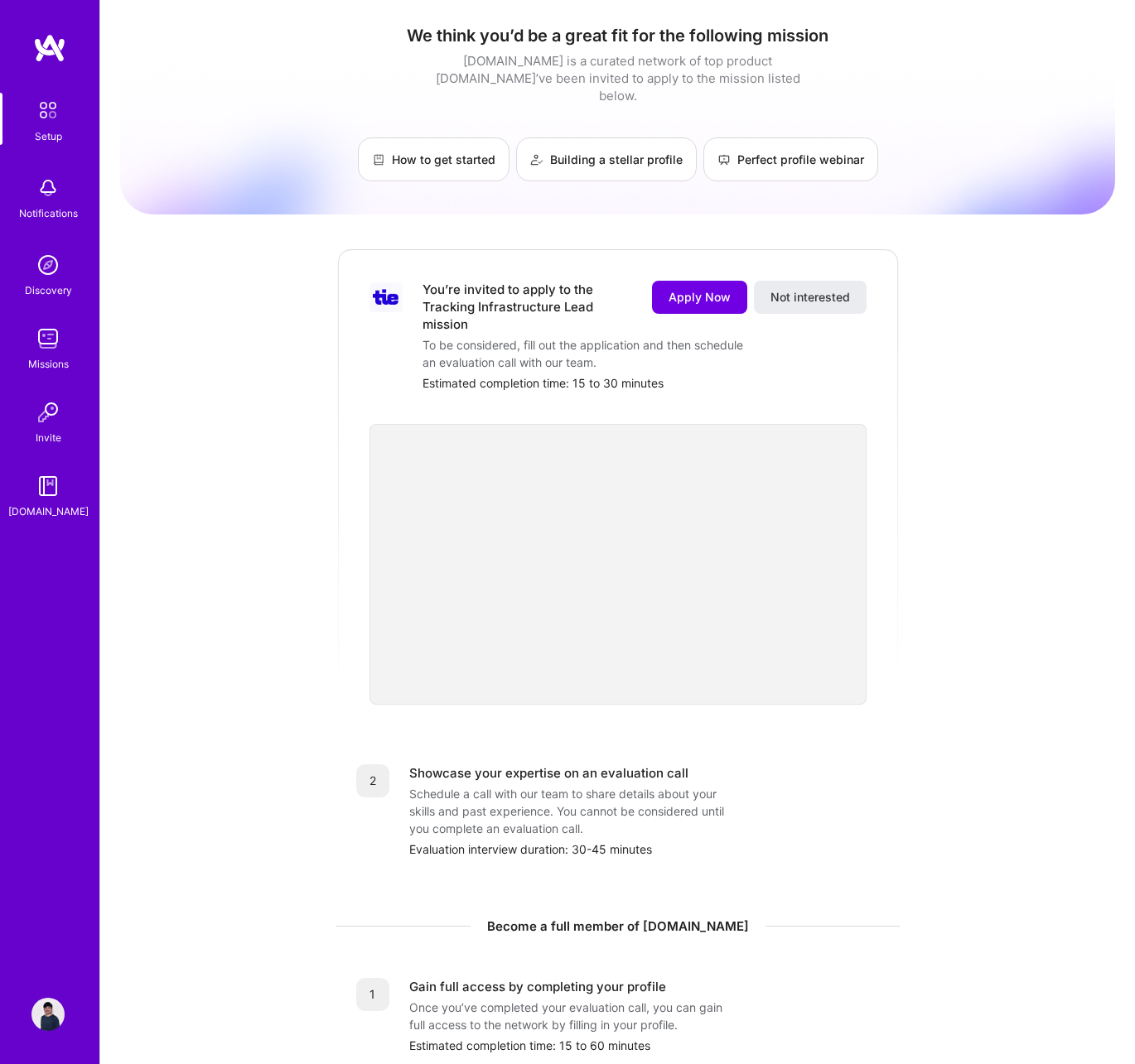
drag, startPoint x: 607, startPoint y: 345, endPoint x: 608, endPoint y: 337, distance: 8.1
click at [608, 338] on div "To be considered, fill out the application and then schedule an evaluation call…" at bounding box center [588, 354] width 331 height 34
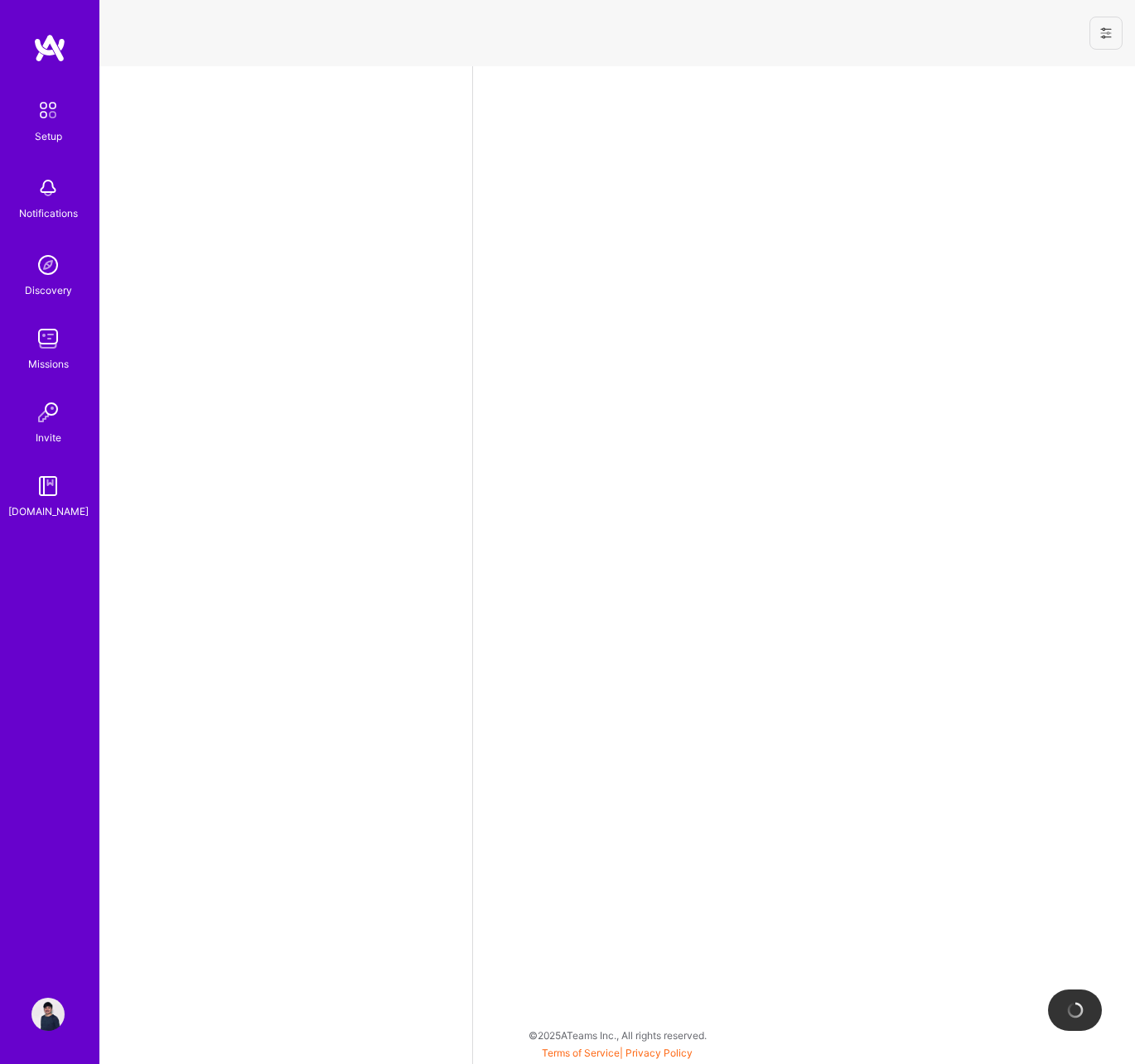
select select "US"
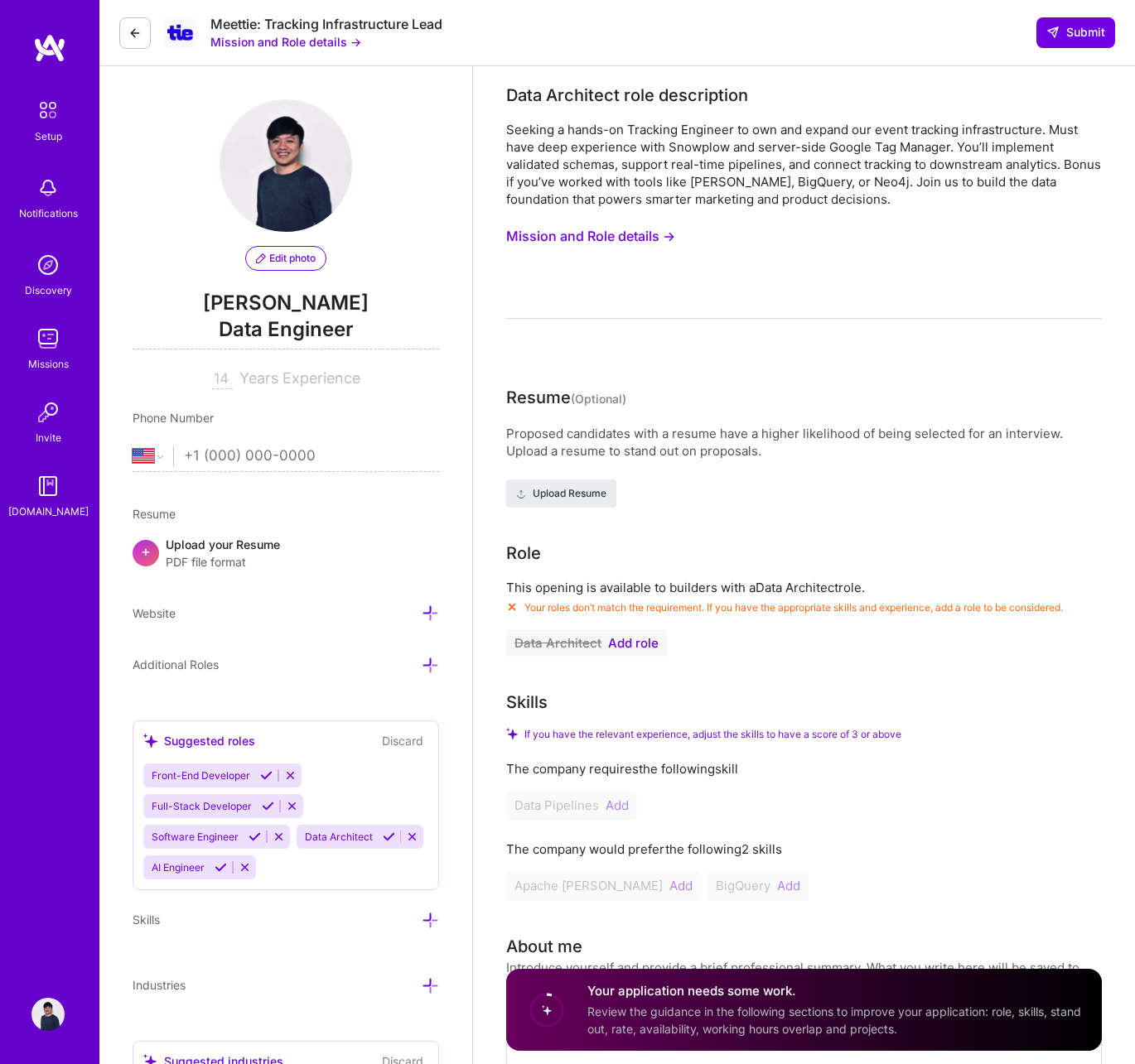
click at [48, 339] on img at bounding box center [48, 338] width 33 height 33
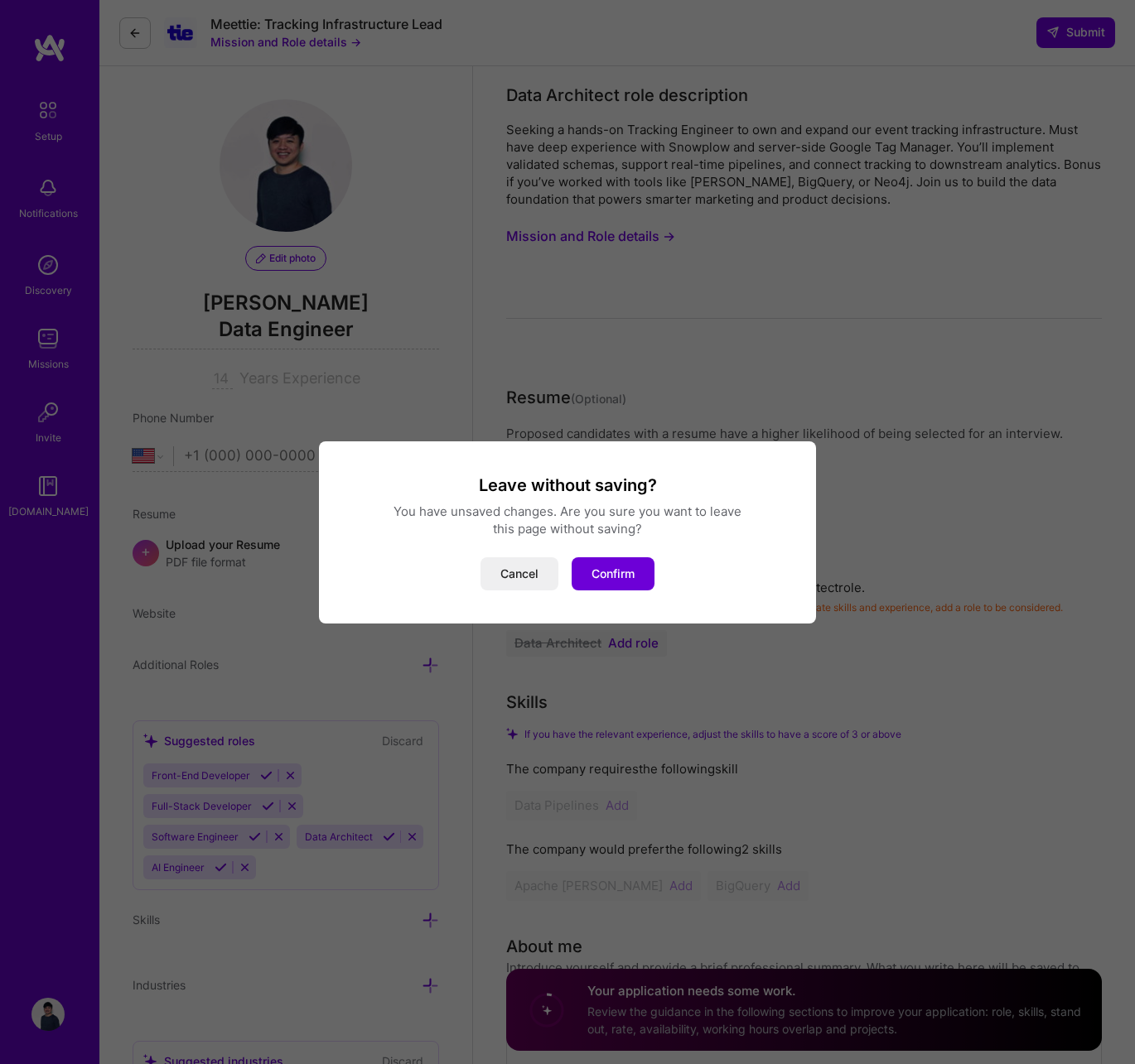
drag, startPoint x: 41, startPoint y: 261, endPoint x: 59, endPoint y: 285, distance: 30.0
click at [41, 261] on div "Leave without saving? You have unsaved changes. Are you sure you want to leave …" at bounding box center [568, 532] width 1135 height 1064
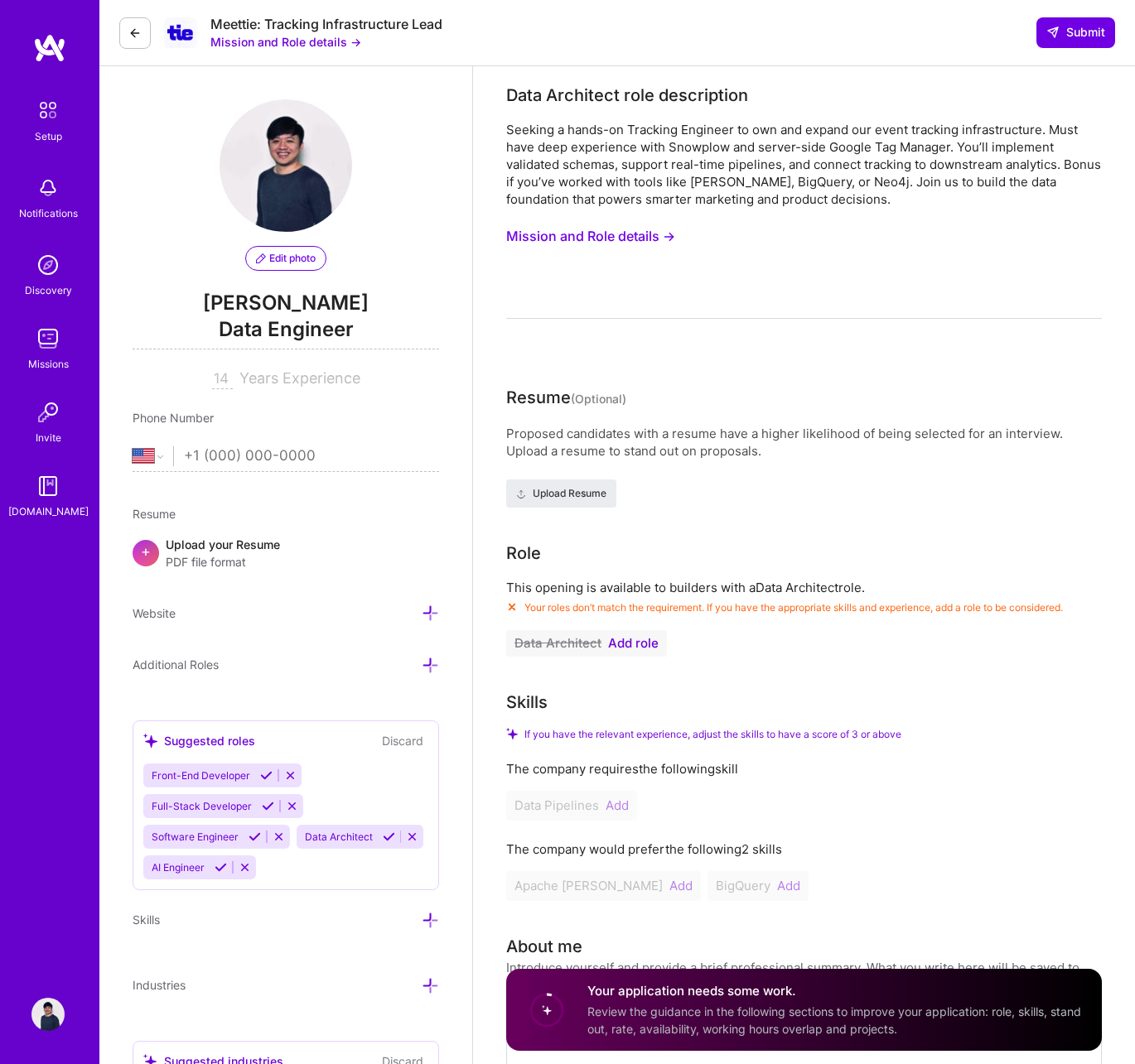
click at [57, 266] on img at bounding box center [48, 265] width 33 height 33
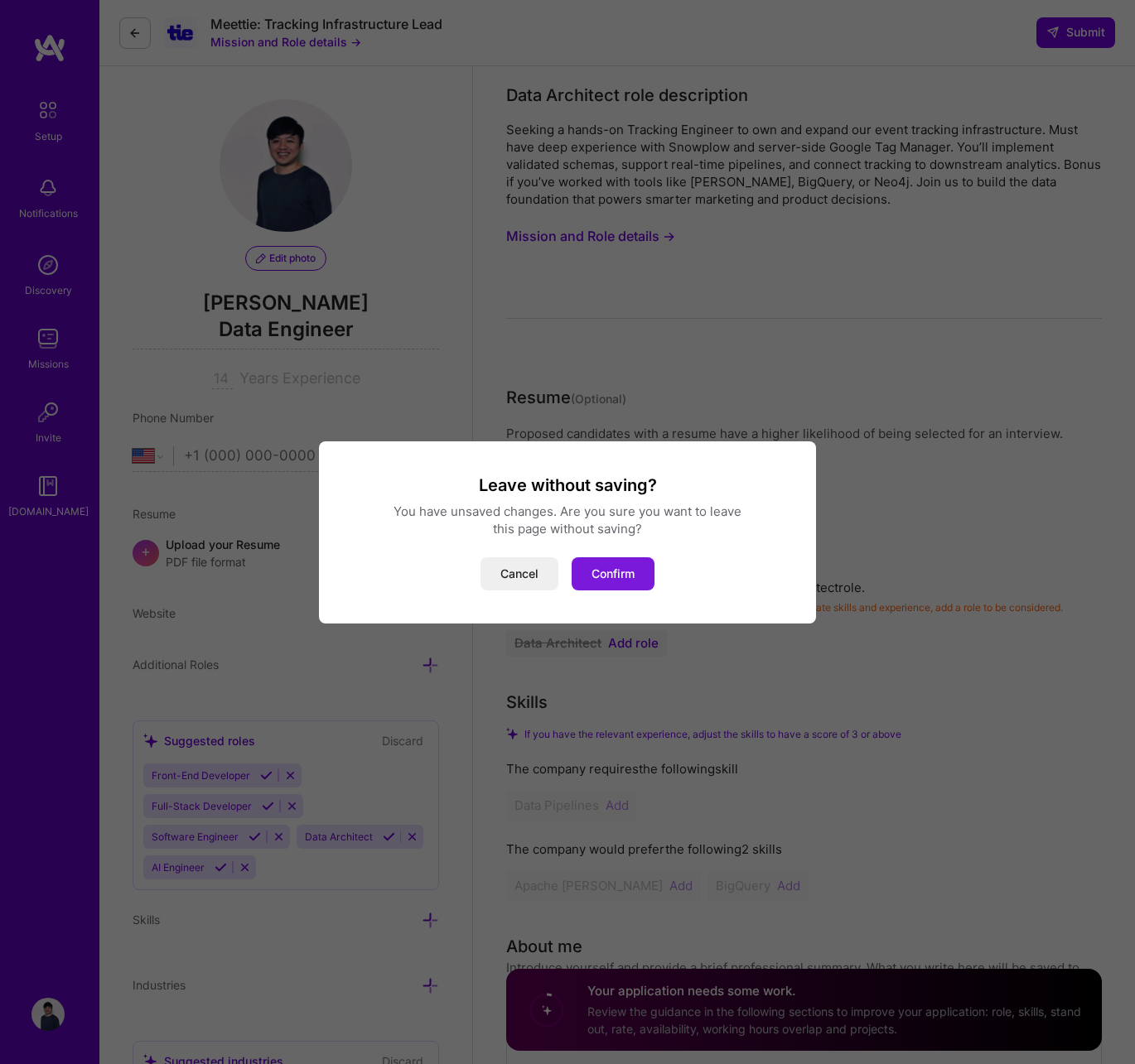
click at [607, 576] on button "Confirm" at bounding box center [612, 574] width 83 height 33
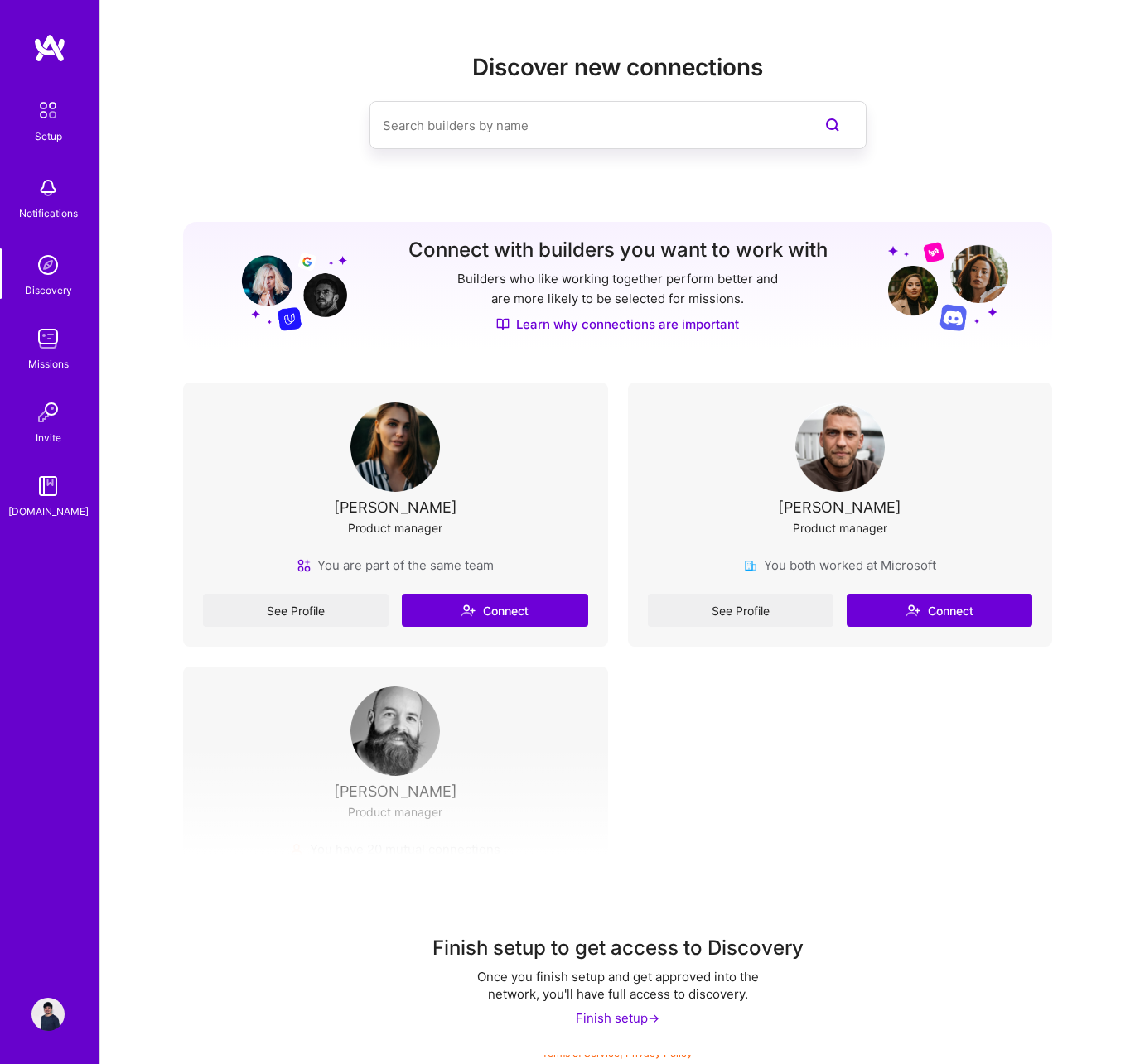
click at [706, 611] on div "See Profile Connect" at bounding box center [840, 610] width 385 height 33
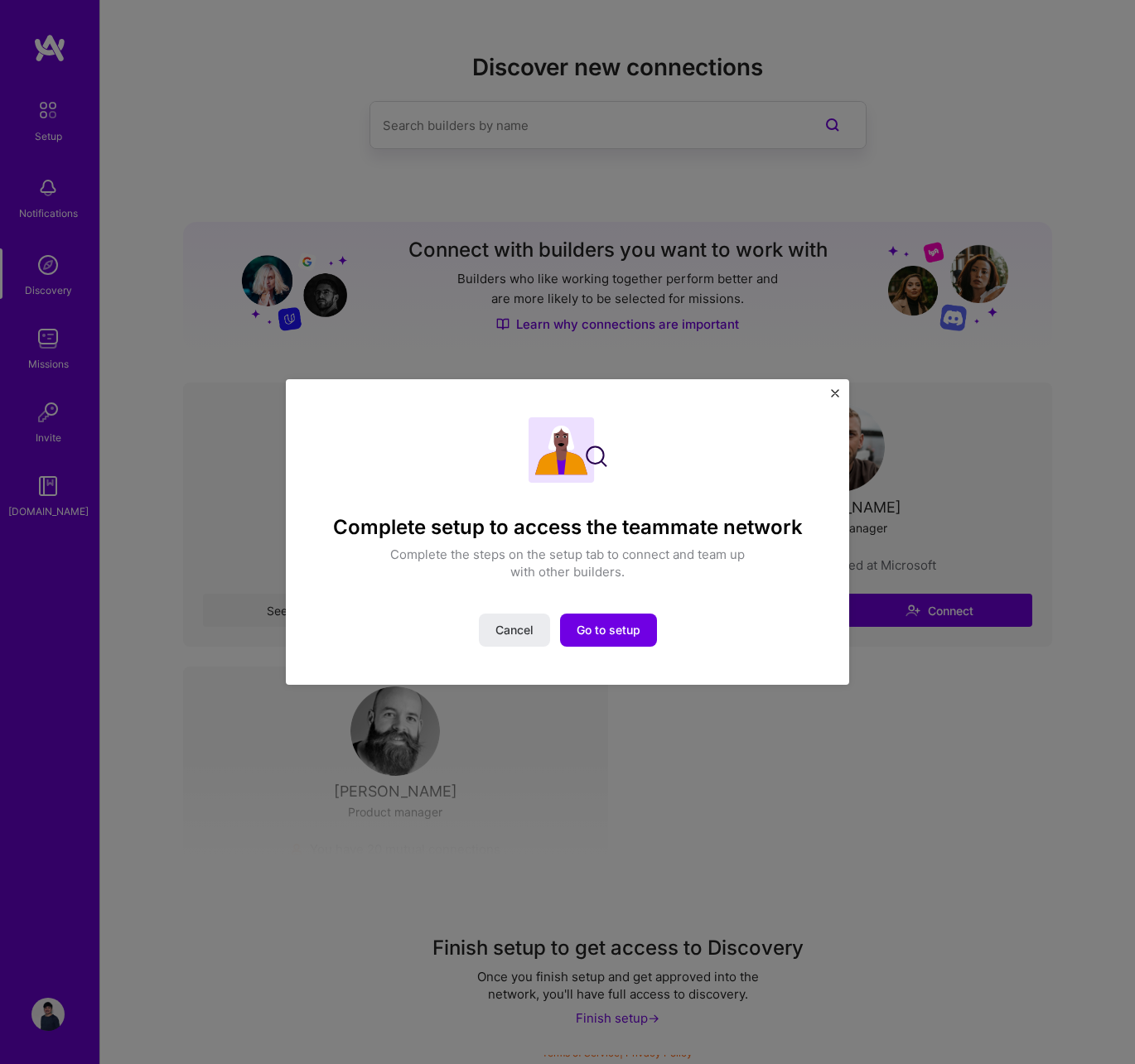
click at [660, 734] on div "Complete setup to access the teammate network Complete the steps on the setup t…" at bounding box center [568, 532] width 1135 height 1064
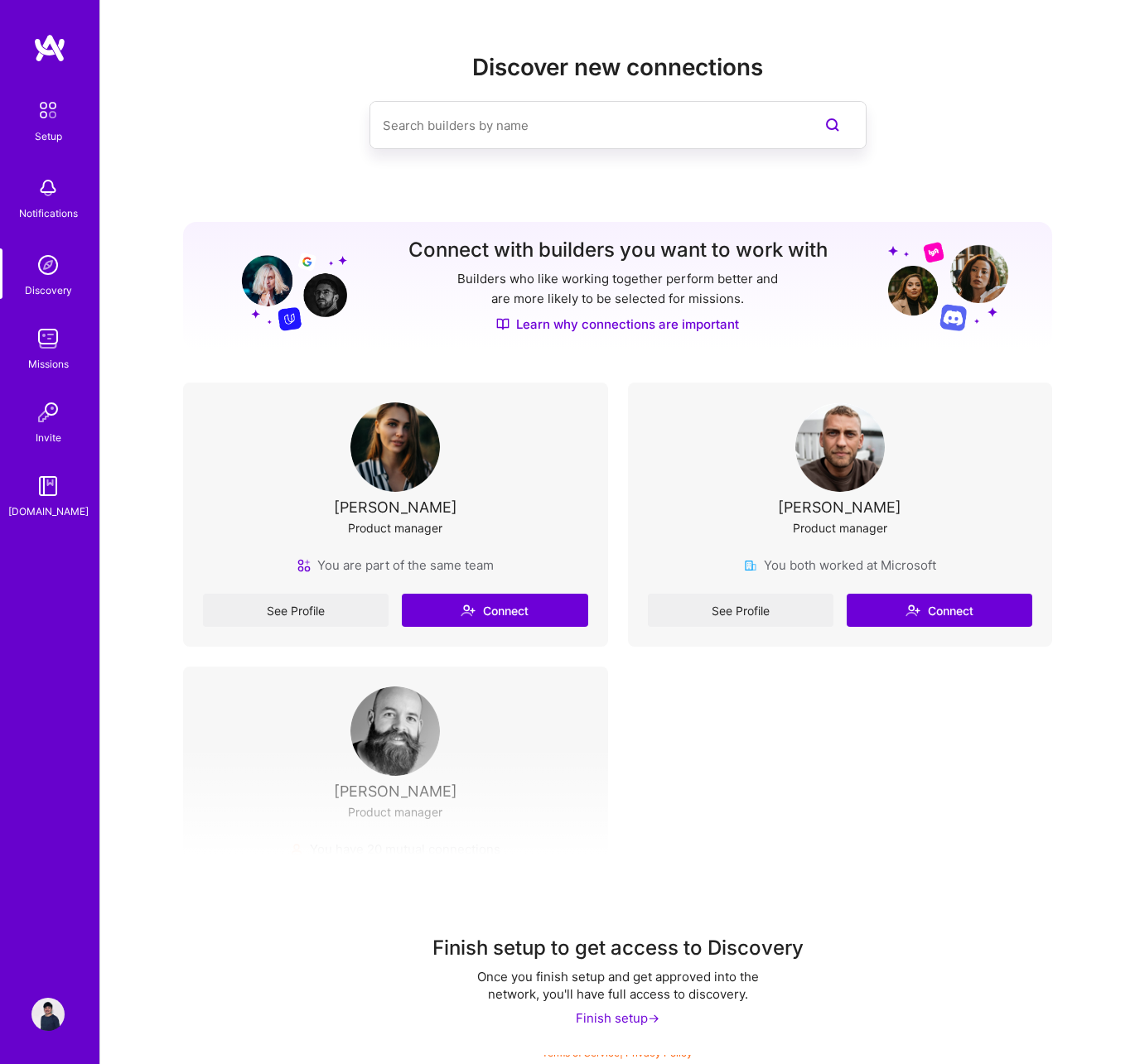
click at [51, 338] on img at bounding box center [48, 338] width 33 height 33
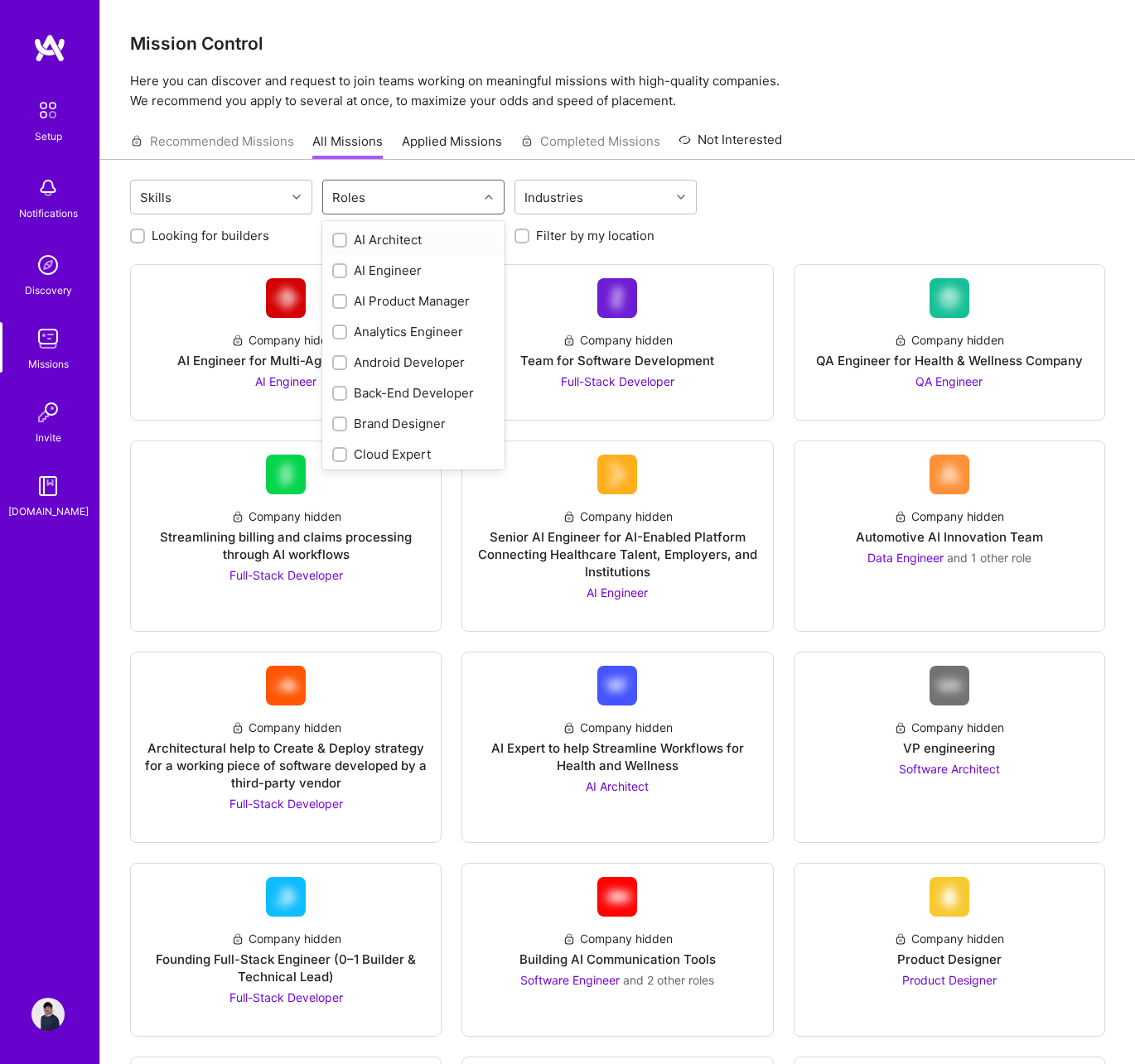
click at [444, 200] on div "Roles" at bounding box center [401, 196] width 155 height 33
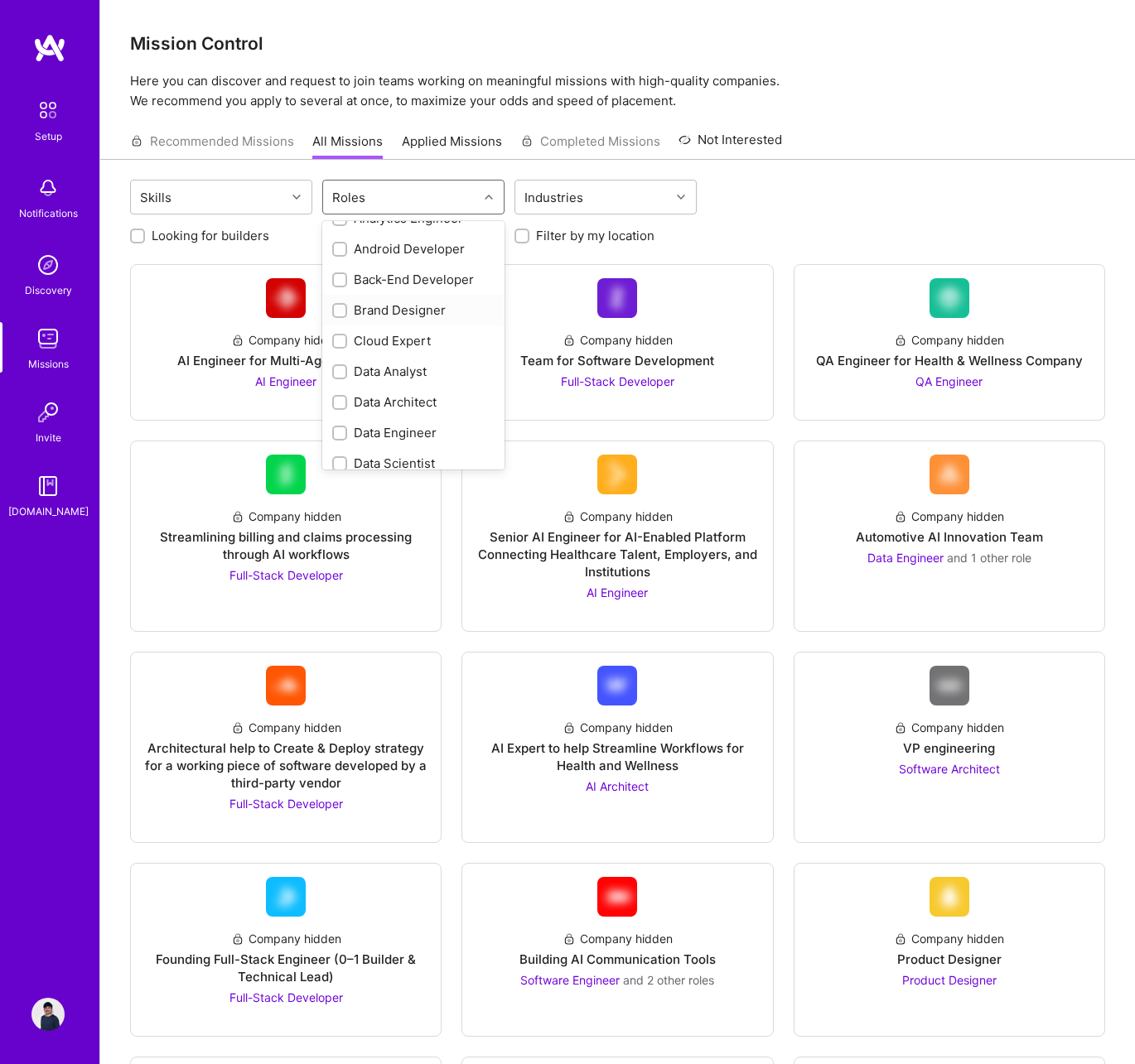
scroll to position [189, 0]
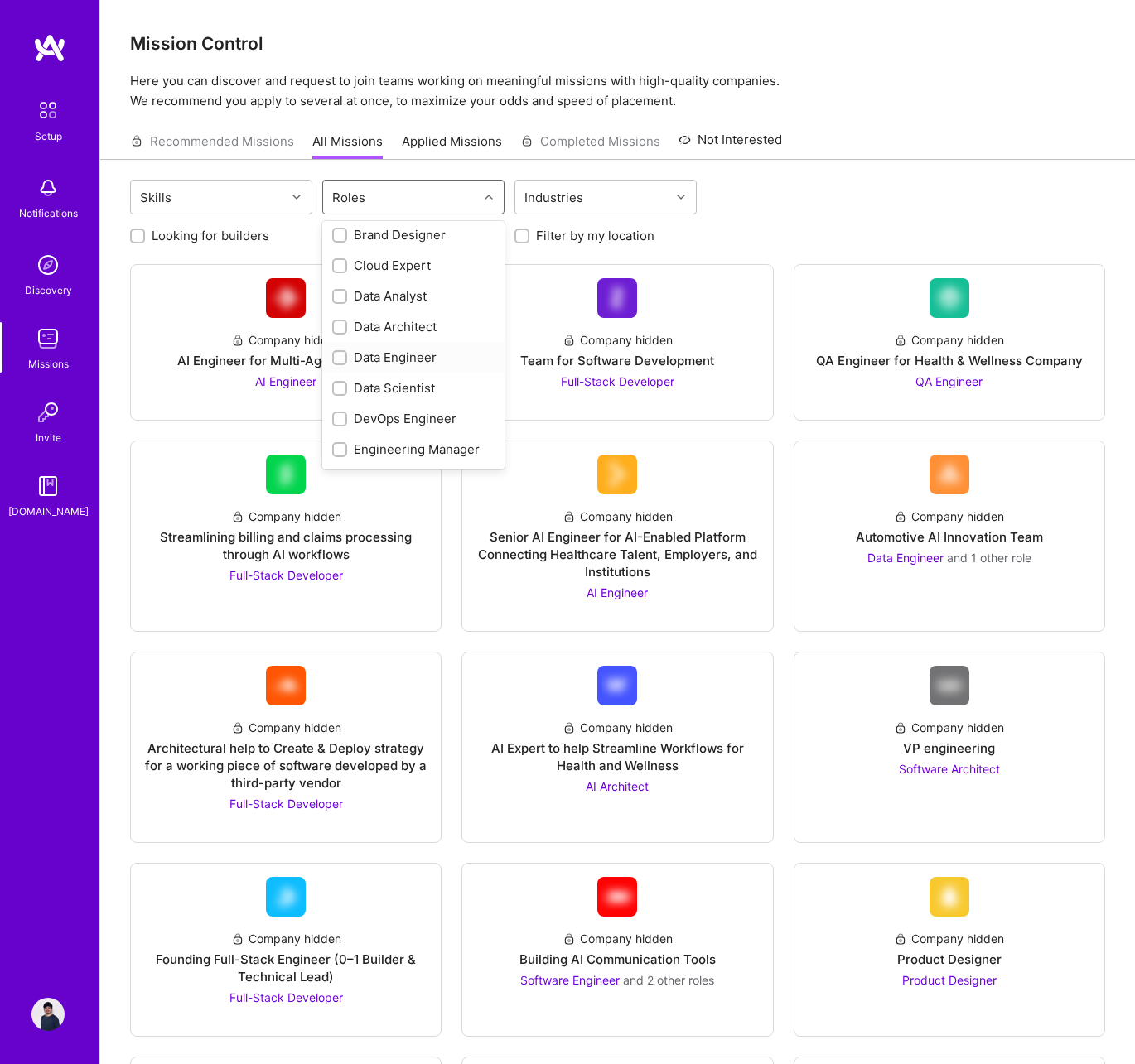
click at [340, 356] on input "checkbox" at bounding box center [341, 358] width 11 height 11
checkbox input "true"
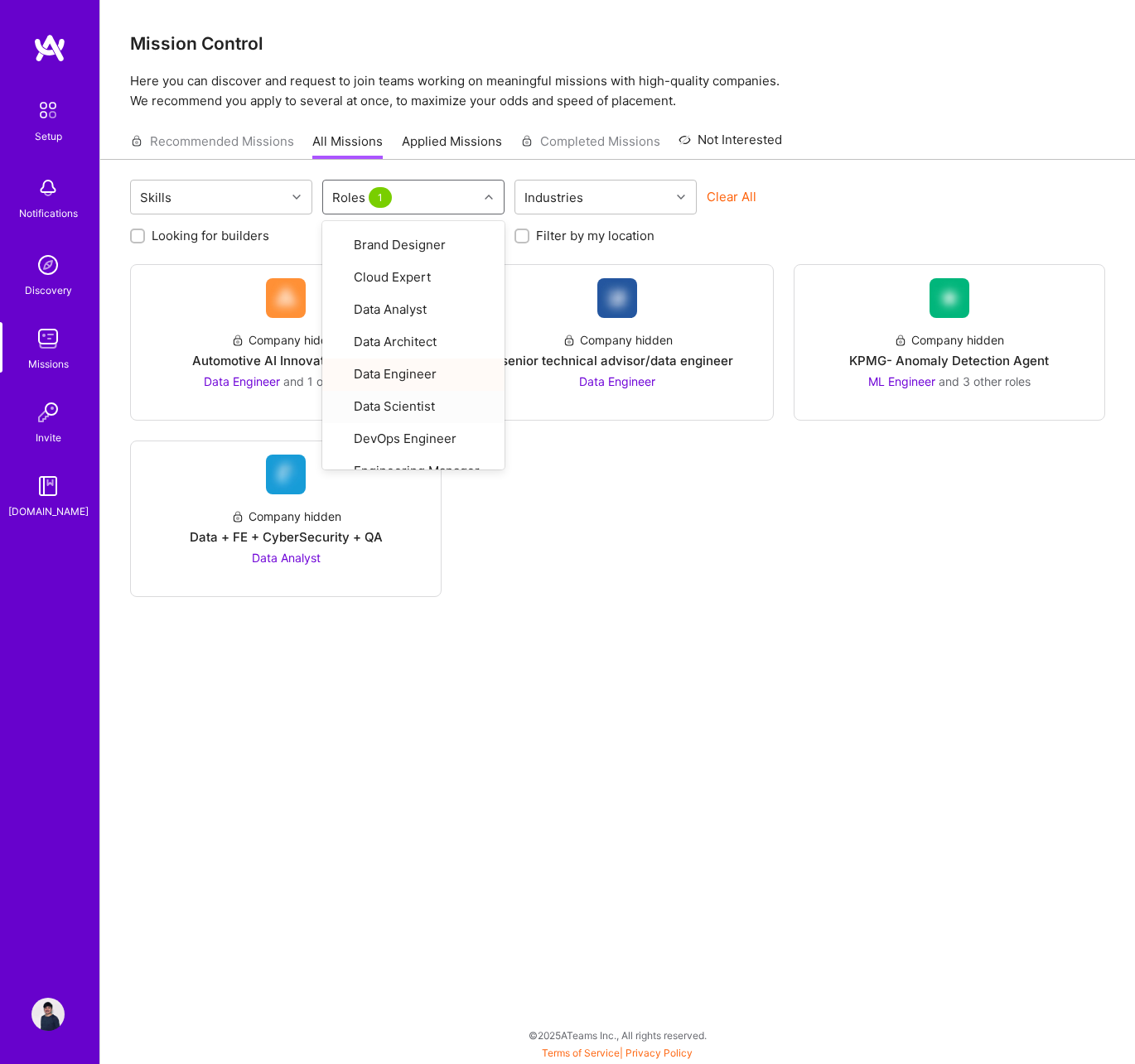
drag, startPoint x: 1083, startPoint y: 600, endPoint x: 1076, endPoint y: 518, distance: 82.3
click at [1083, 597] on div "Skills option Data Engineer, selected. option Data Scientist focused, 12 of 33.…" at bounding box center [617, 585] width 1035 height 851
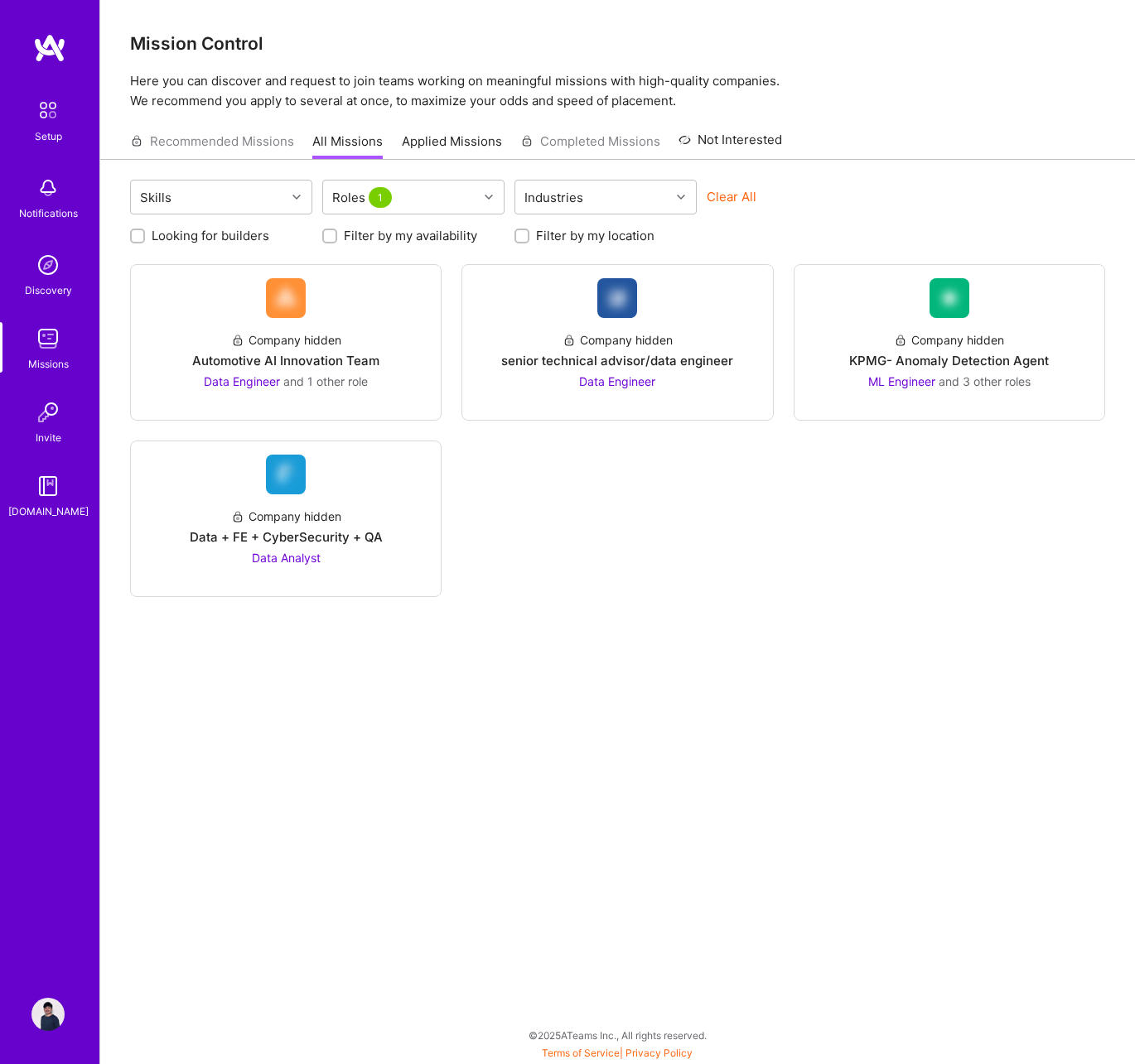
click at [747, 608] on div "Skills Roles 1 Industries Clear All Looking for builders Filter by my availabil…" at bounding box center [617, 585] width 1035 height 851
click at [438, 200] on div "Roles 1" at bounding box center [401, 196] width 155 height 33
click at [568, 205] on div "Industries" at bounding box center [553, 197] width 67 height 24
click at [566, 207] on div "Industries" at bounding box center [553, 197] width 67 height 24
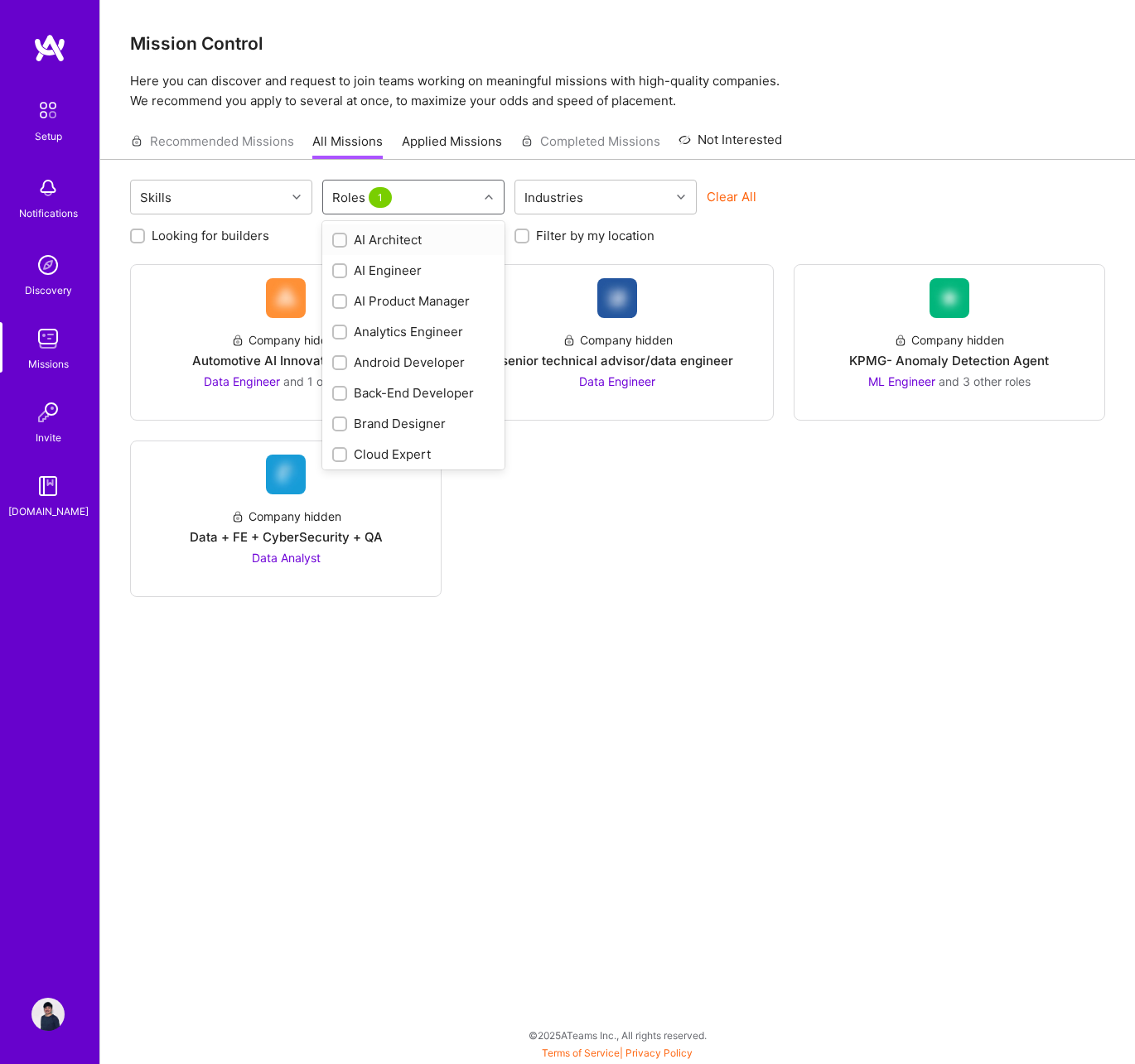
click at [438, 196] on div "Roles 1" at bounding box center [401, 196] width 155 height 33
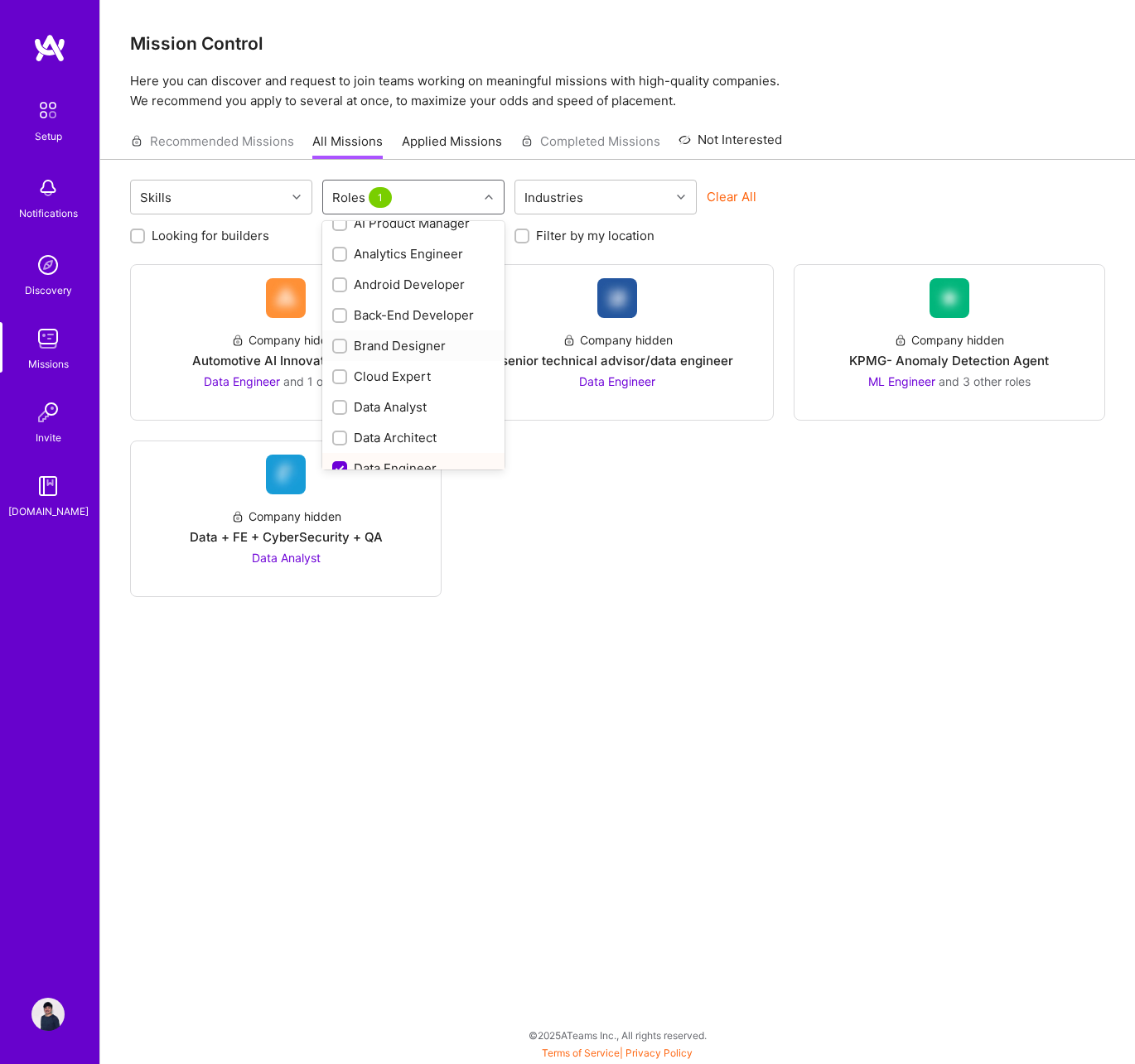
scroll to position [113, 0]
click at [342, 403] on input "checkbox" at bounding box center [341, 404] width 11 height 11
checkbox input "true"
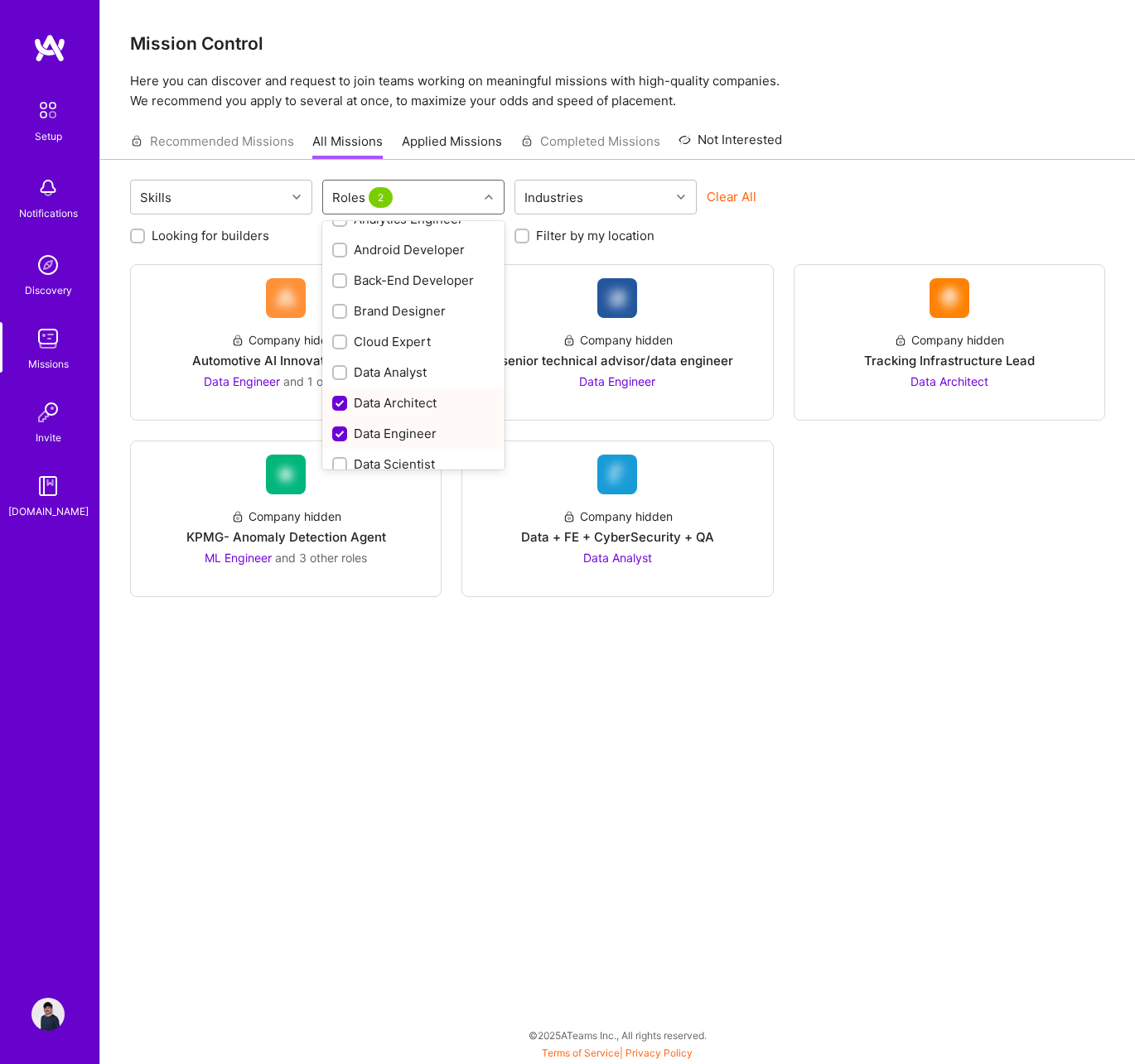
click at [342, 429] on input "checkbox" at bounding box center [341, 435] width 15 height 15
checkbox input "false"
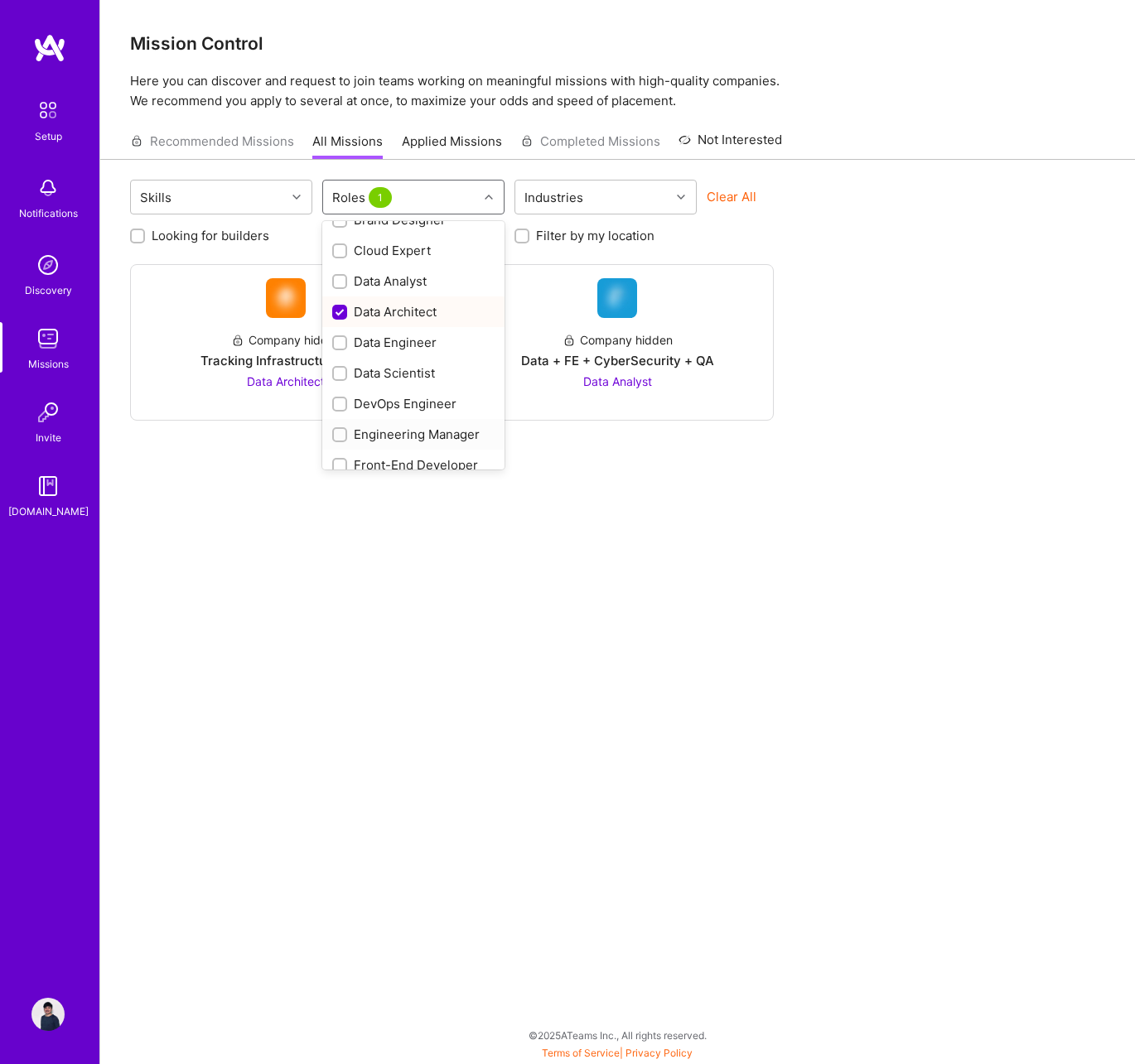
scroll to position [239, 0]
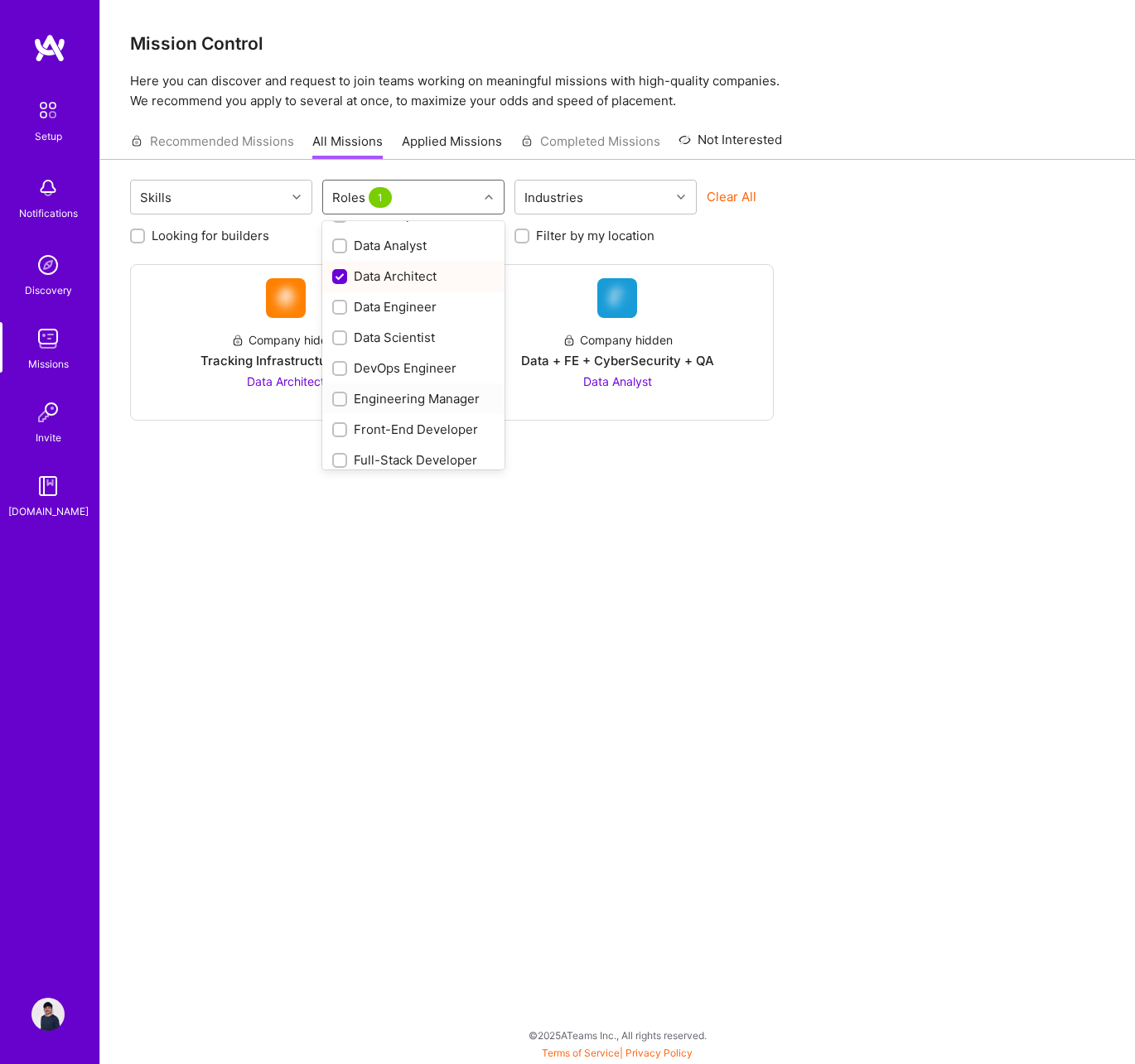
click at [343, 395] on input "checkbox" at bounding box center [341, 399] width 11 height 11
checkbox input "true"
click at [337, 272] on input "checkbox" at bounding box center [341, 277] width 15 height 15
checkbox input "false"
click at [343, 400] on input "checkbox" at bounding box center [341, 400] width 15 height 15
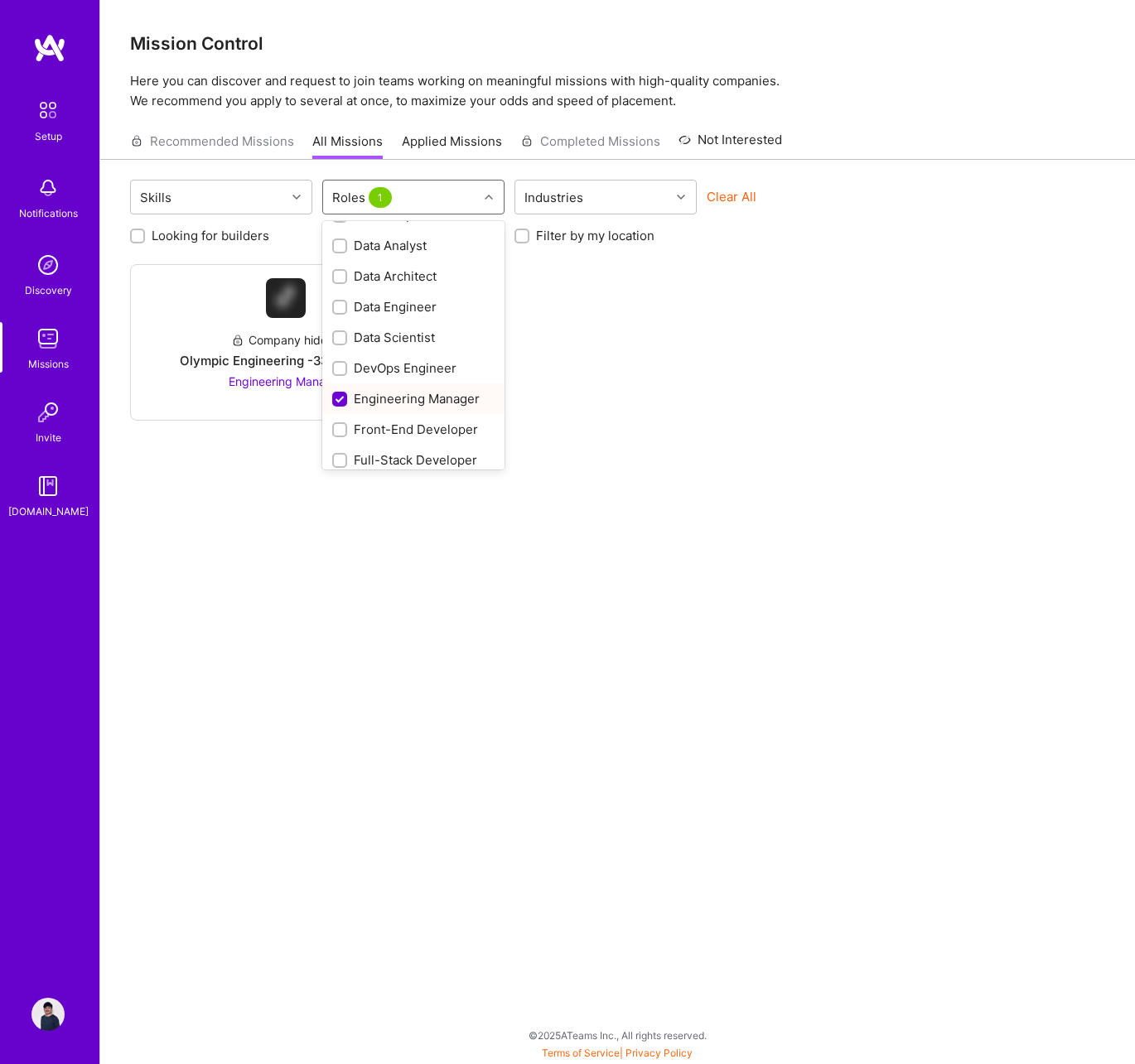
checkbox input "false"
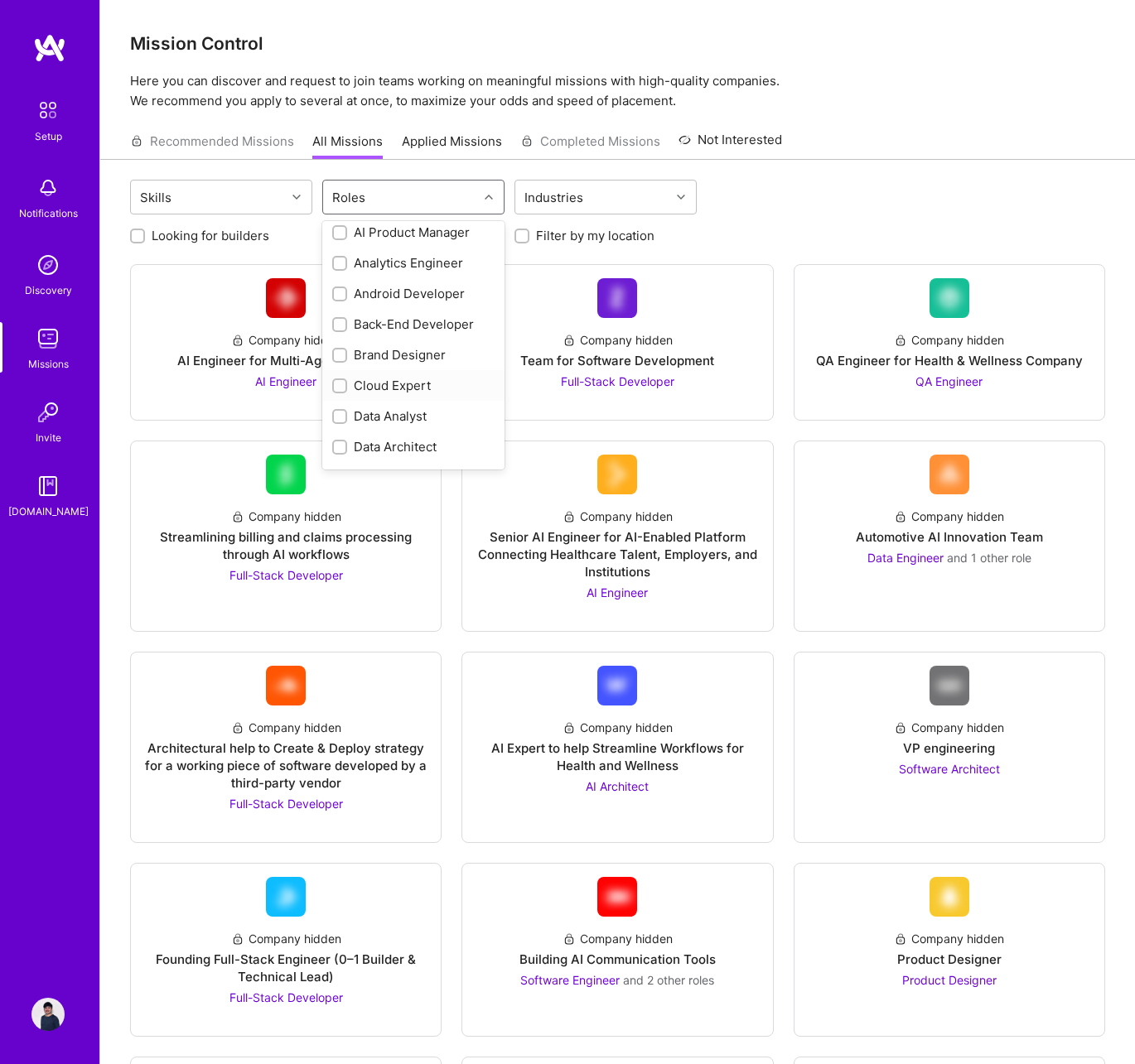
scroll to position [0, 0]
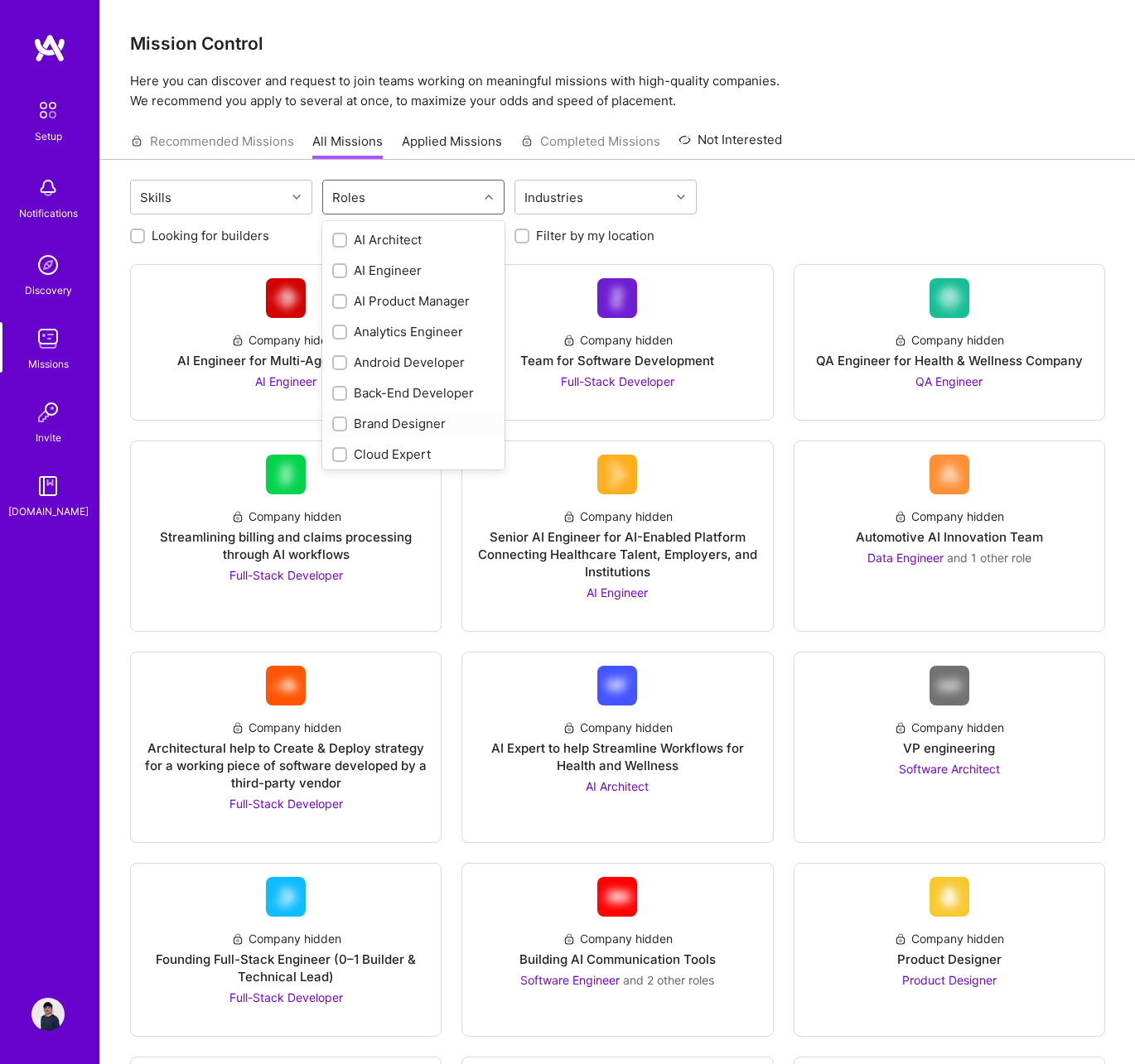
click at [340, 421] on input "checkbox" at bounding box center [341, 424] width 11 height 11
checkbox input "true"
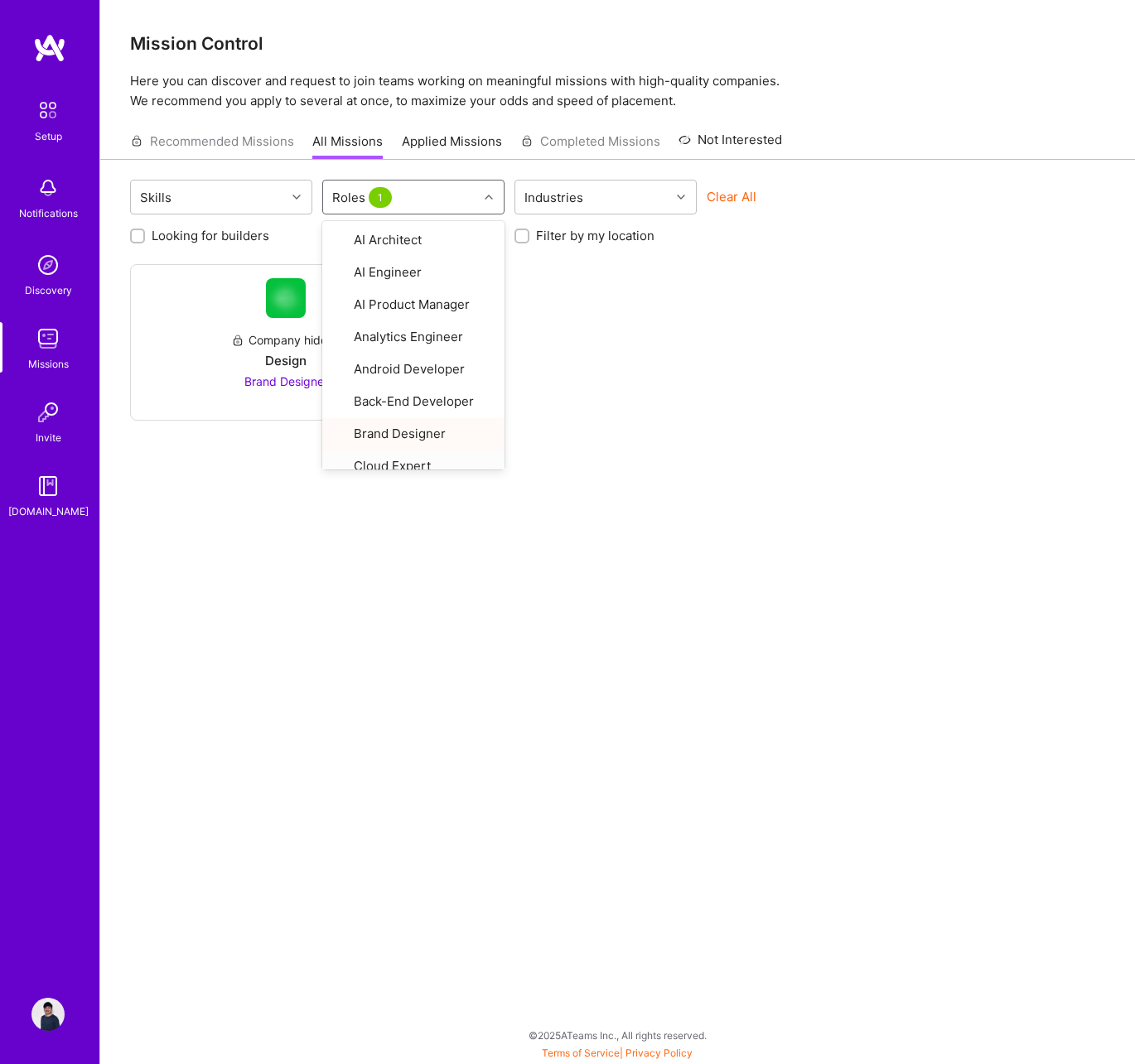
click at [279, 481] on div "Skills option Brand Designer, selected. option Cloud Expert focused, 8 of 33. 3…" at bounding box center [617, 585] width 1035 height 851
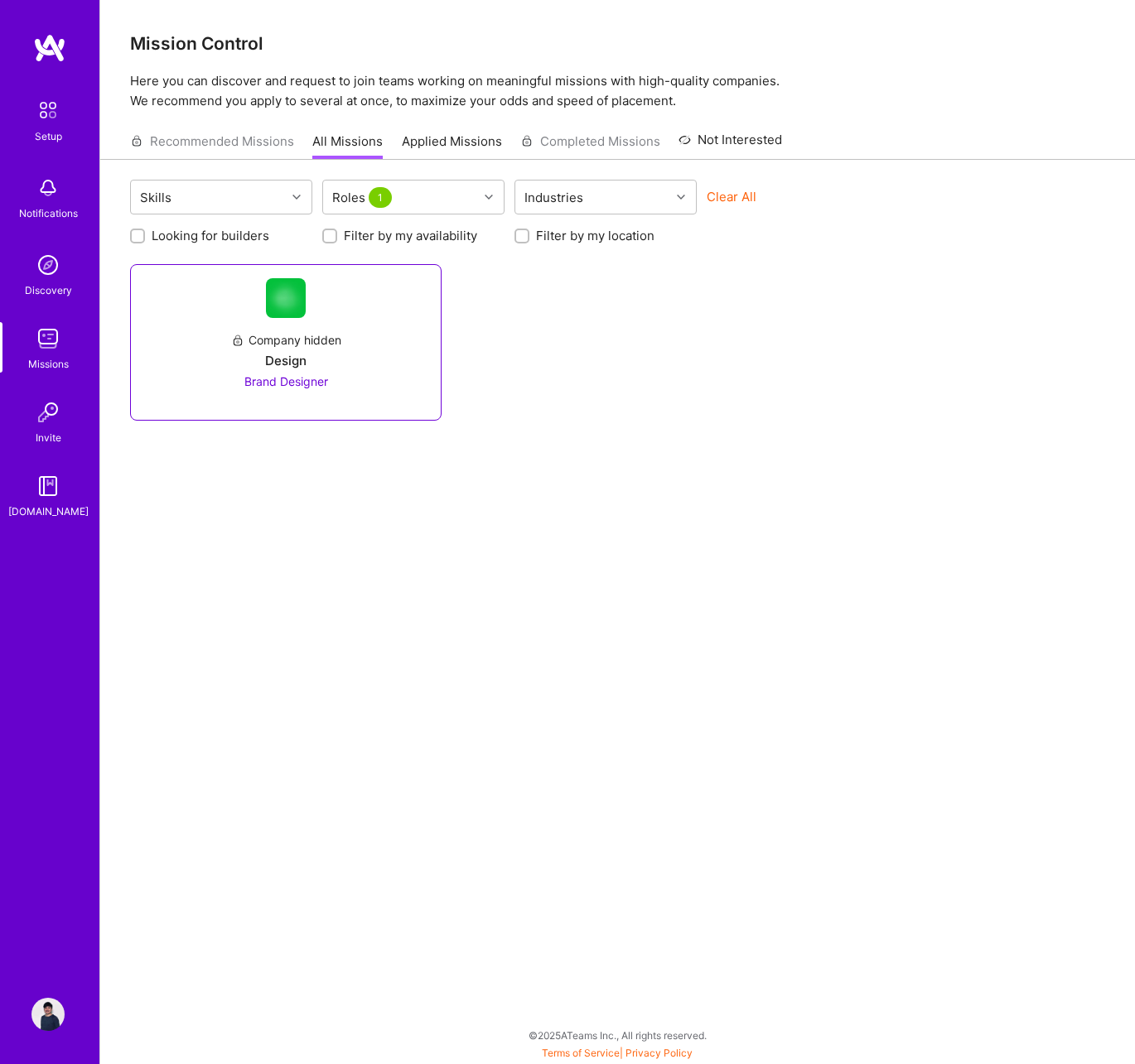
click at [276, 369] on div "Design" at bounding box center [285, 360] width 41 height 17
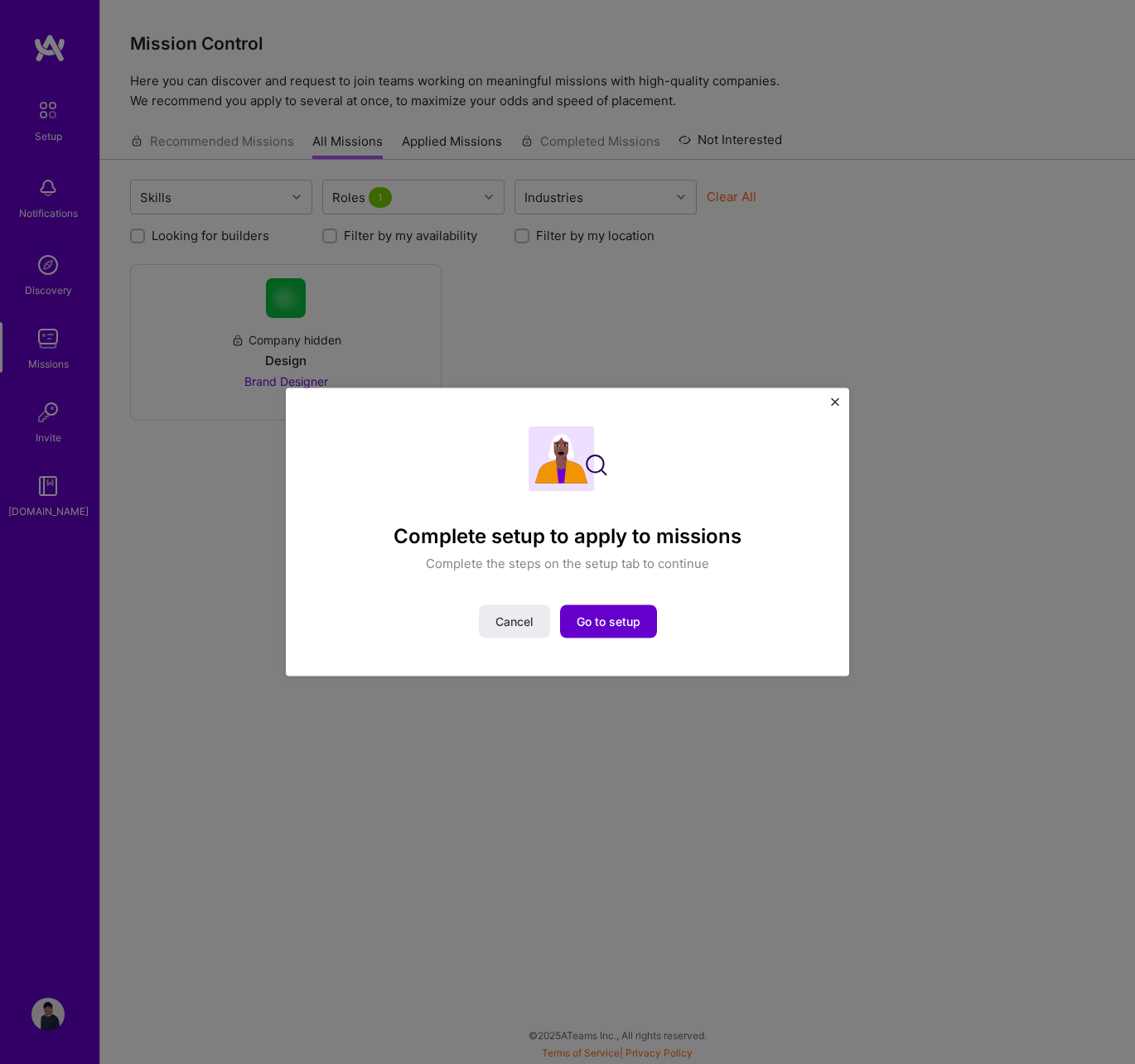
click at [616, 627] on span "Go to setup" at bounding box center [609, 622] width 64 height 16
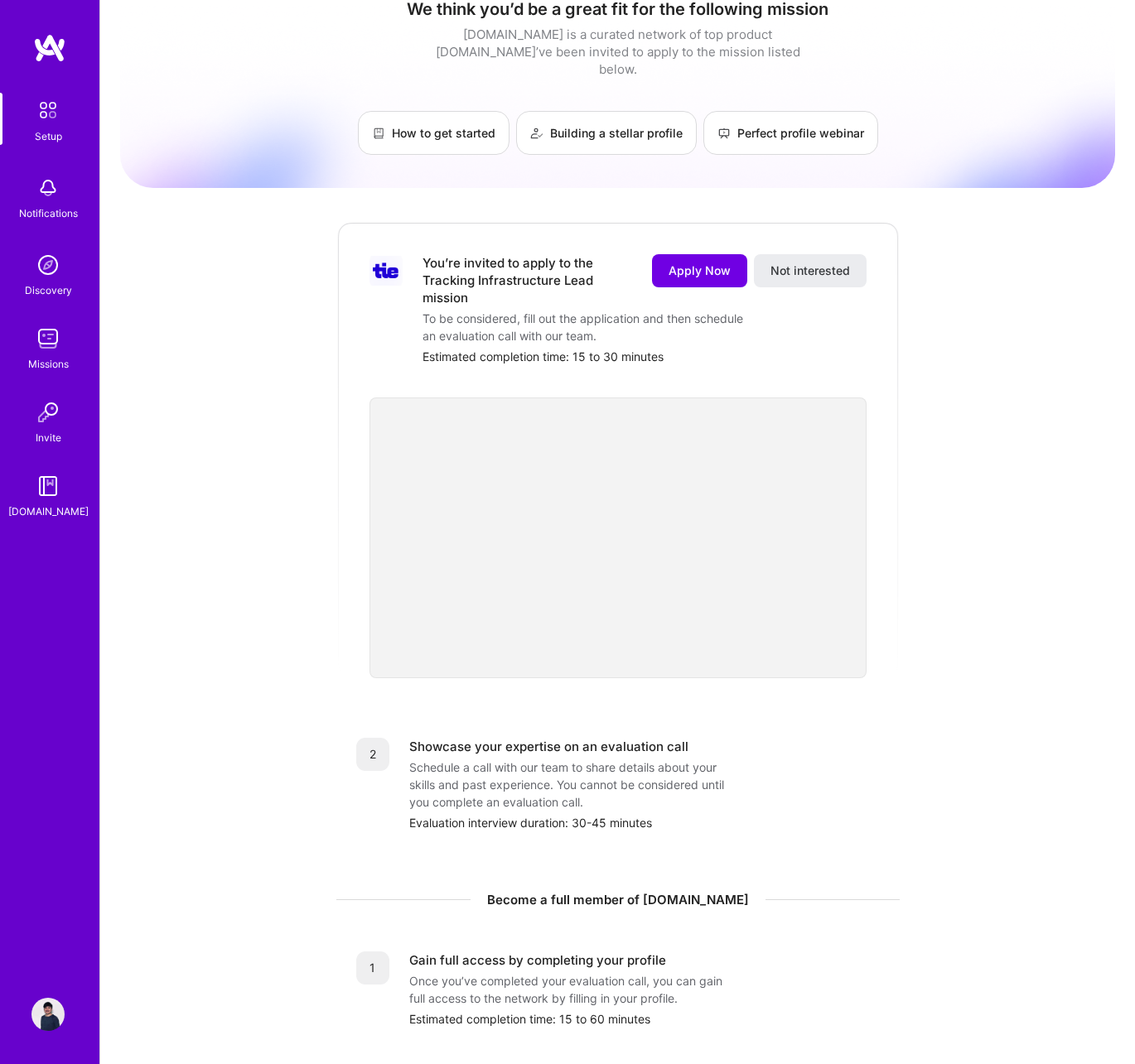
scroll to position [236, 0]
